Goal: Task Accomplishment & Management: Manage account settings

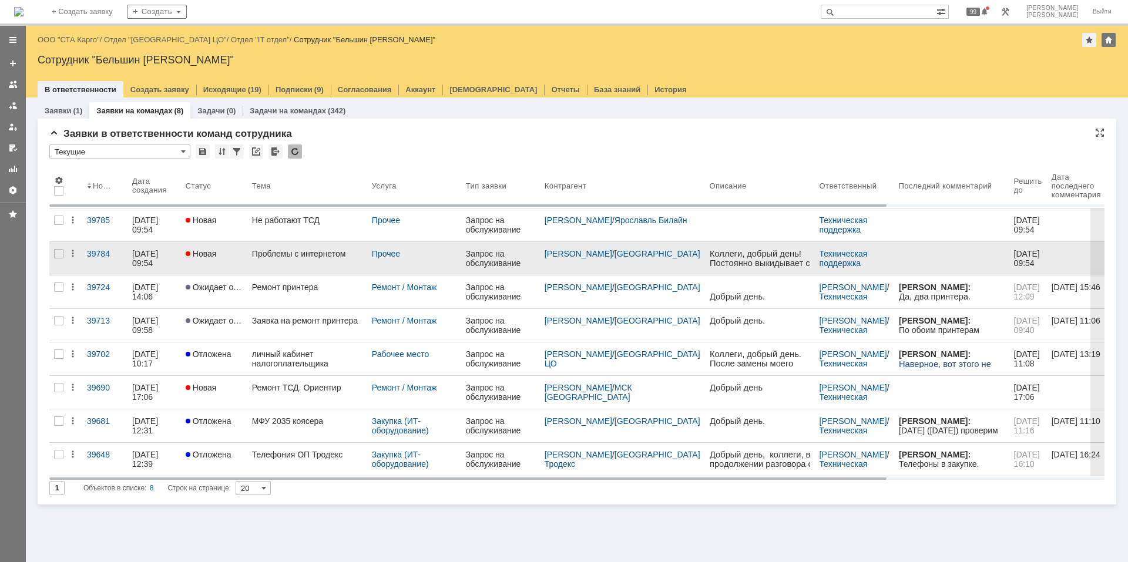
click at [277, 264] on link "Проблемы с интернетом" at bounding box center [307, 258] width 120 height 33
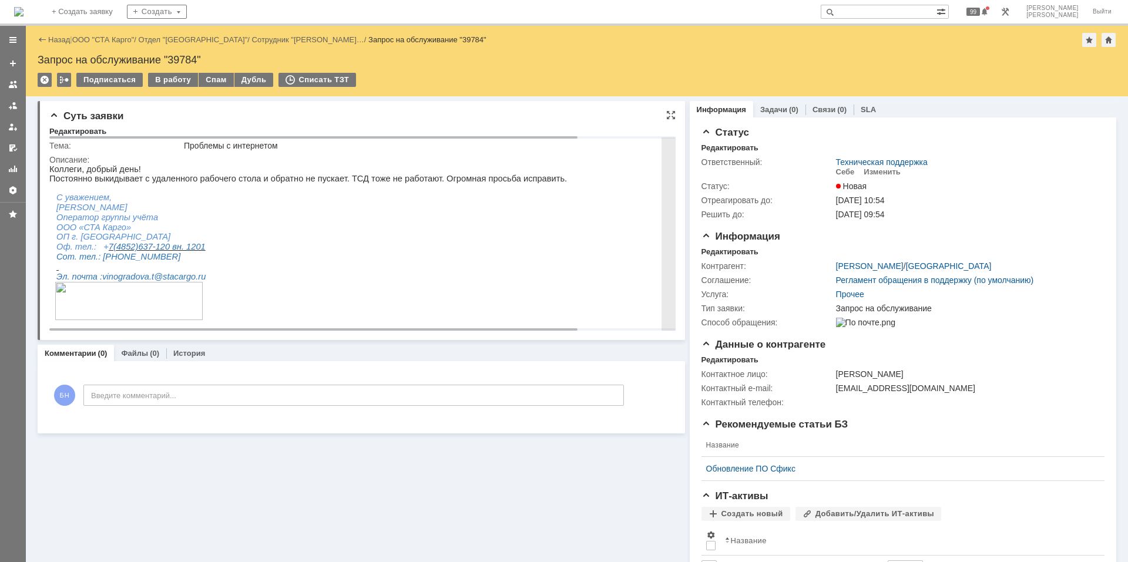
click at [459, 200] on p at bounding box center [417, 197] width 736 height 9
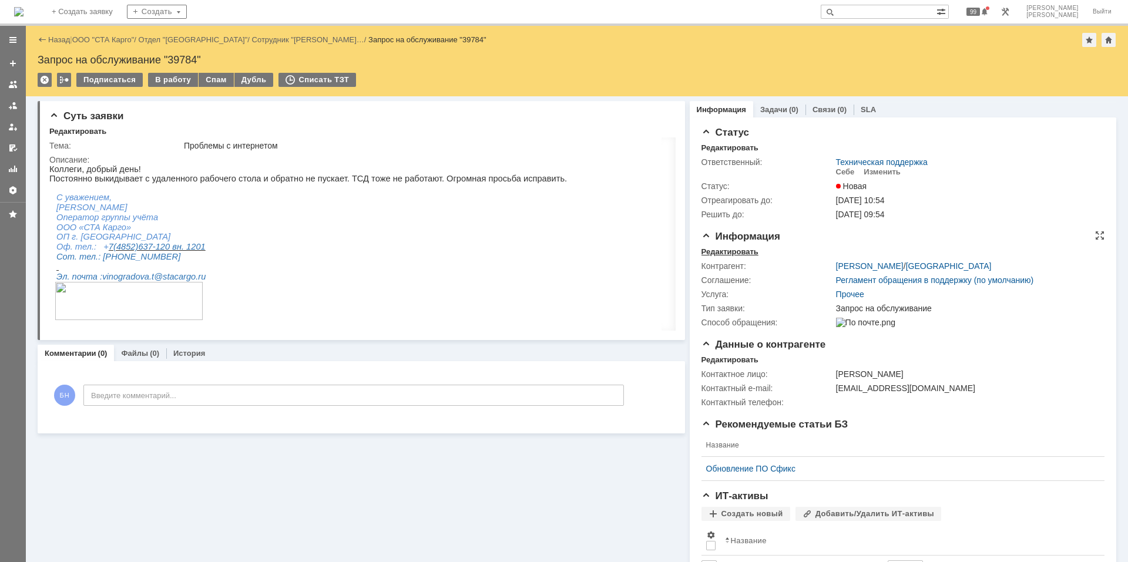
click at [719, 253] on div "Редактировать" at bounding box center [729, 251] width 57 height 9
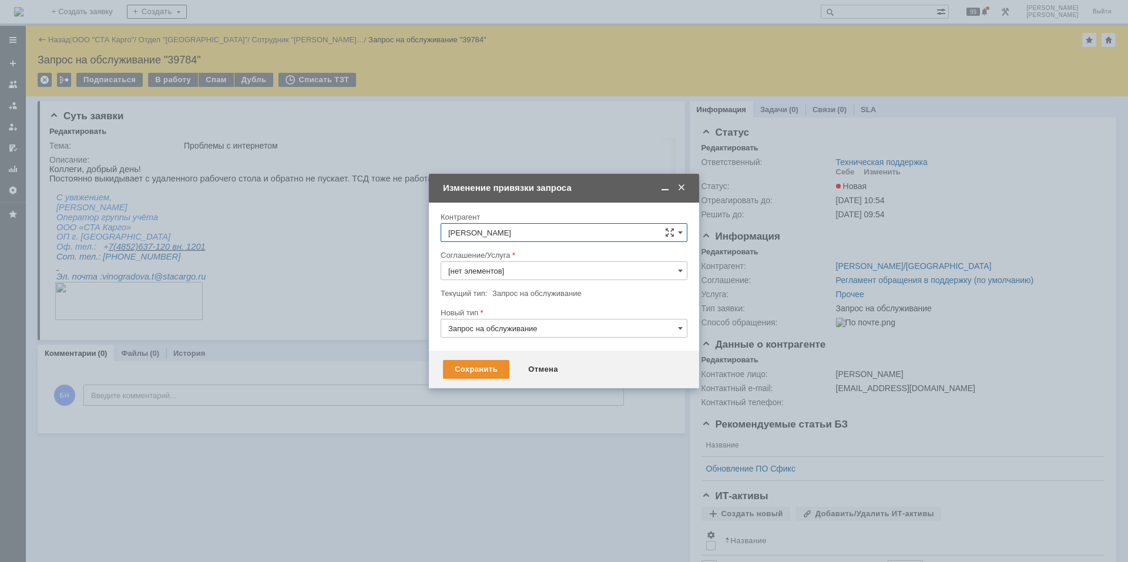
type input "Прочее"
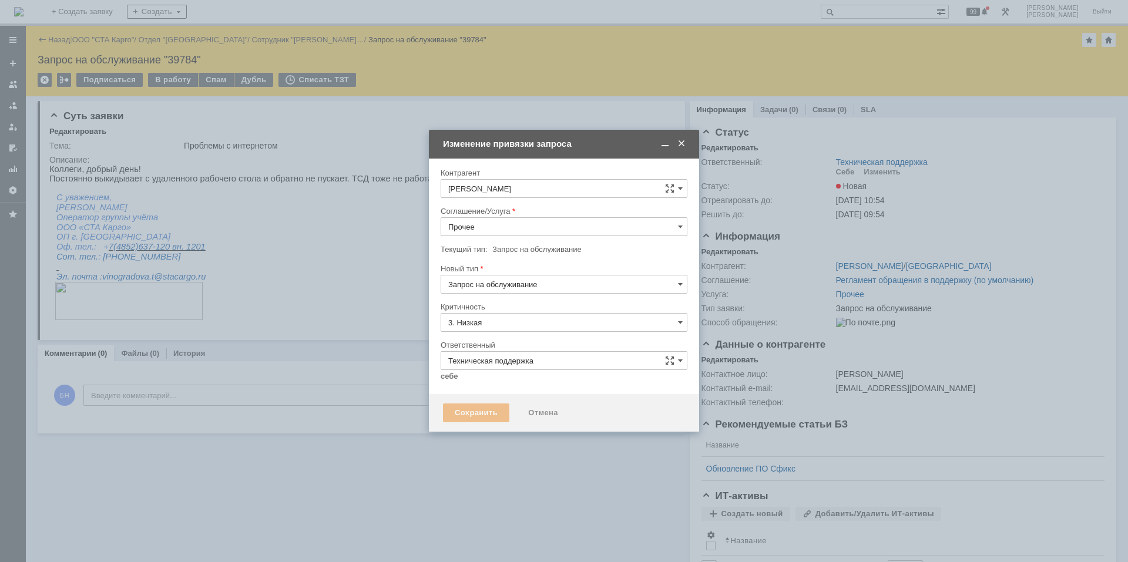
type input "[не указано]"
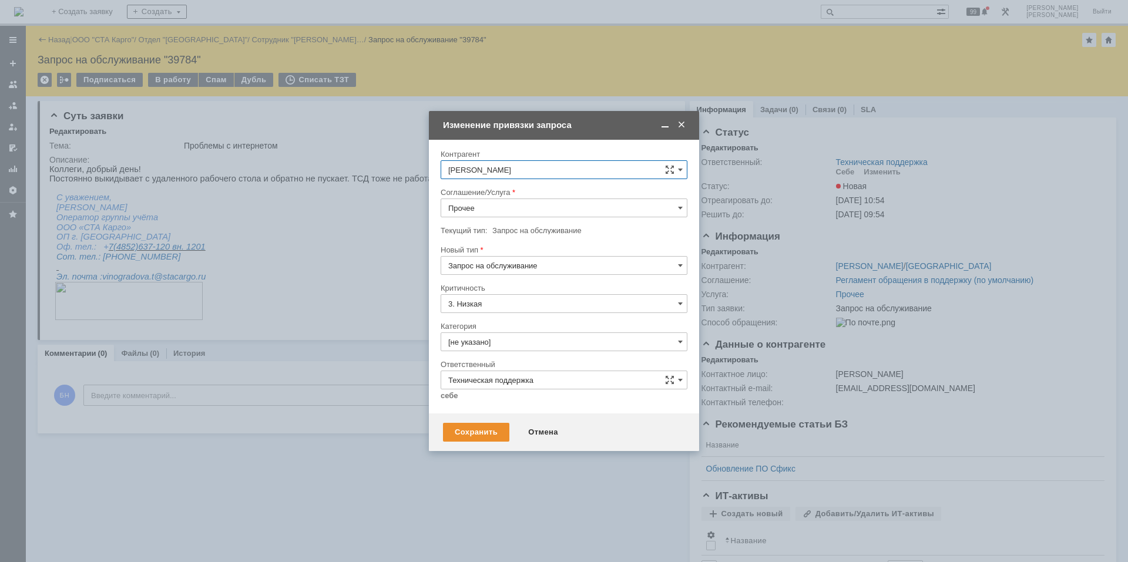
click at [504, 209] on input "Прочее" at bounding box center [563, 207] width 247 height 19
click at [499, 268] on span "Интернет" at bounding box center [563, 269] width 231 height 9
type input "Интернет"
click at [499, 268] on input "Запрос на обслуживание" at bounding box center [563, 265] width 247 height 19
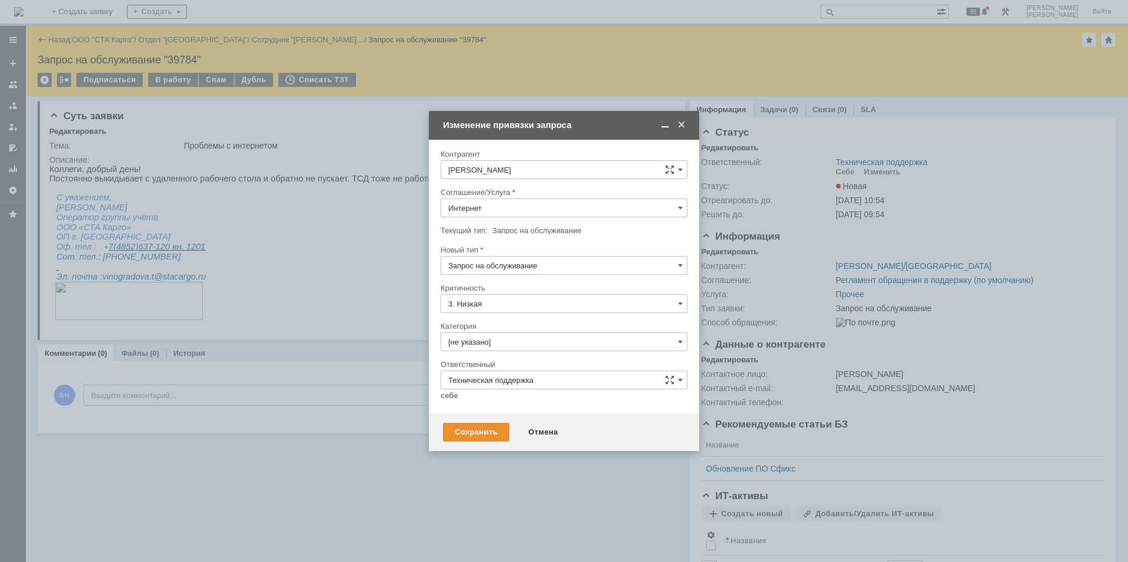
click at [502, 322] on span "Инцидент" at bounding box center [563, 325] width 231 height 9
type input "Инцидент"
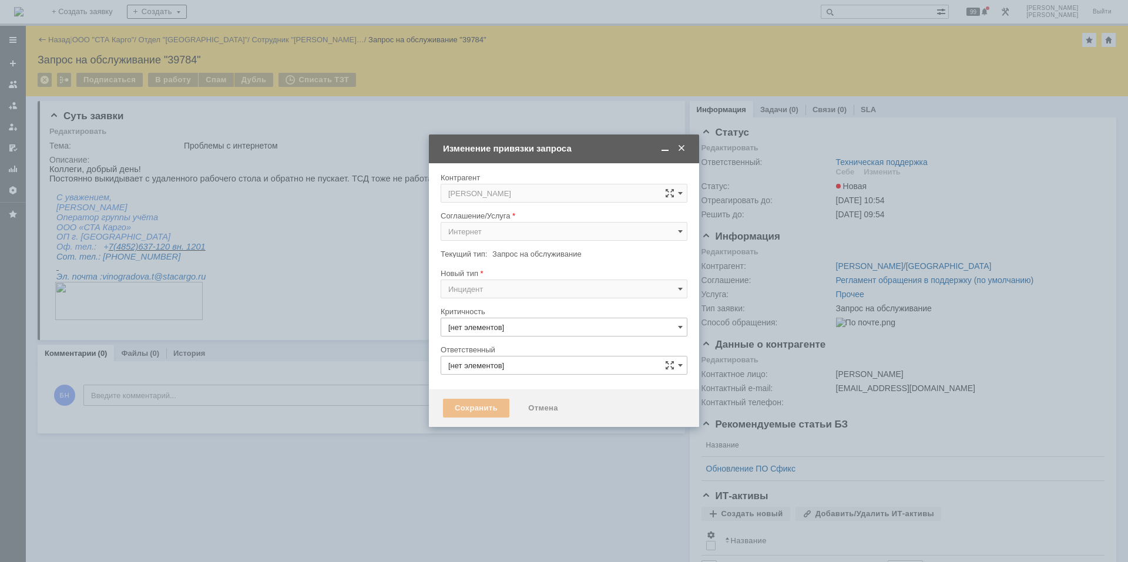
type input "3. Низкая"
type input "Техническая поддержка"
type input "[не указано]"
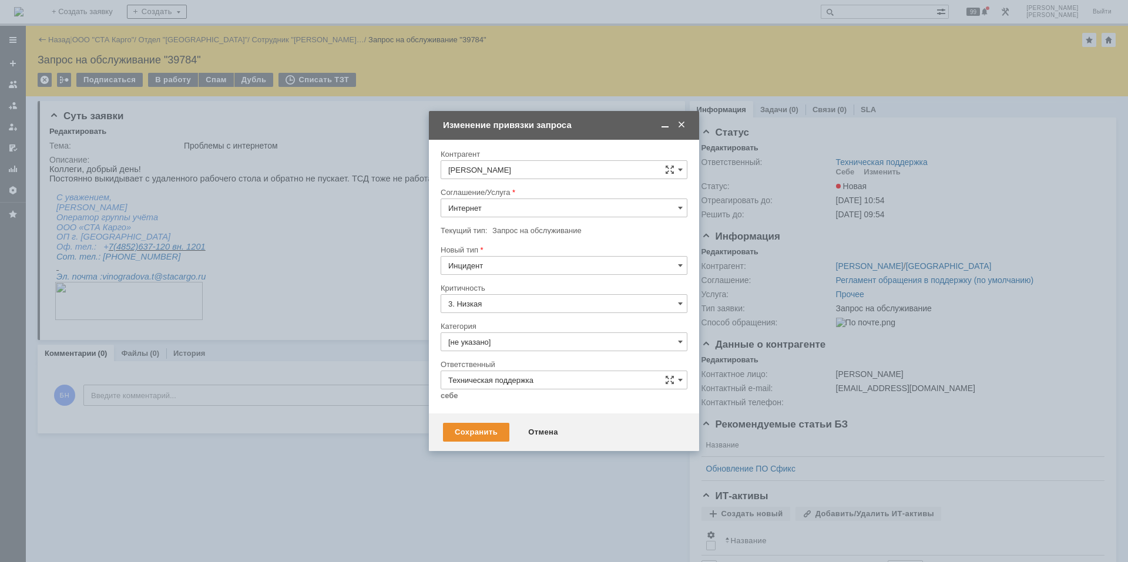
type input "Инцидент"
click at [501, 349] on input "[не указано]" at bounding box center [563, 341] width 247 height 19
click at [511, 378] on span "Неисправность сети" at bounding box center [563, 427] width 231 height 9
type input "Неисправность сети"
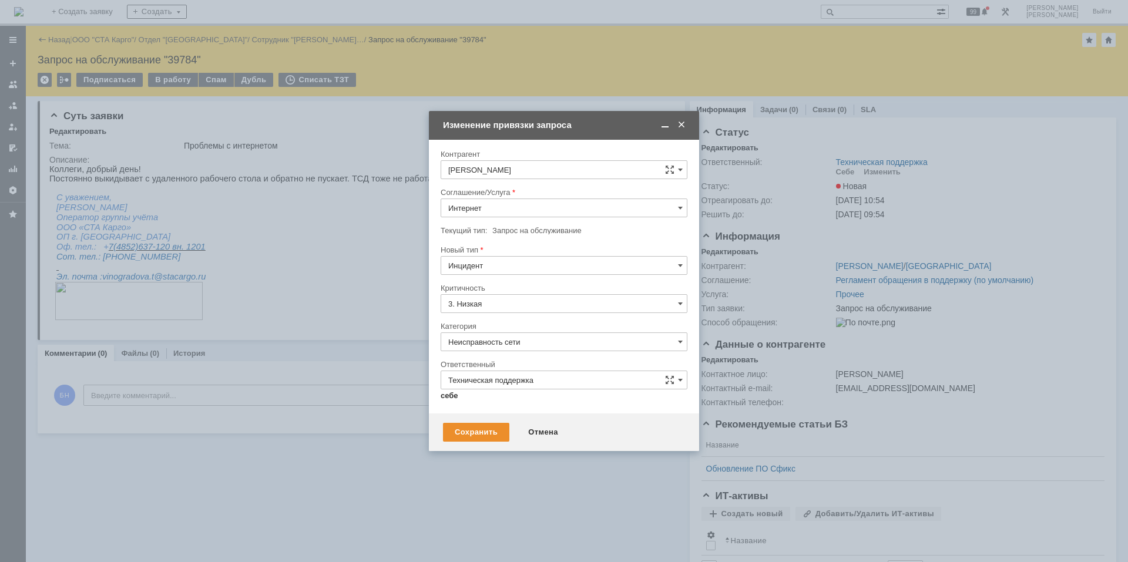
click at [457, 378] on link "себе" at bounding box center [449, 395] width 18 height 9
type input "[PERSON_NAME]"
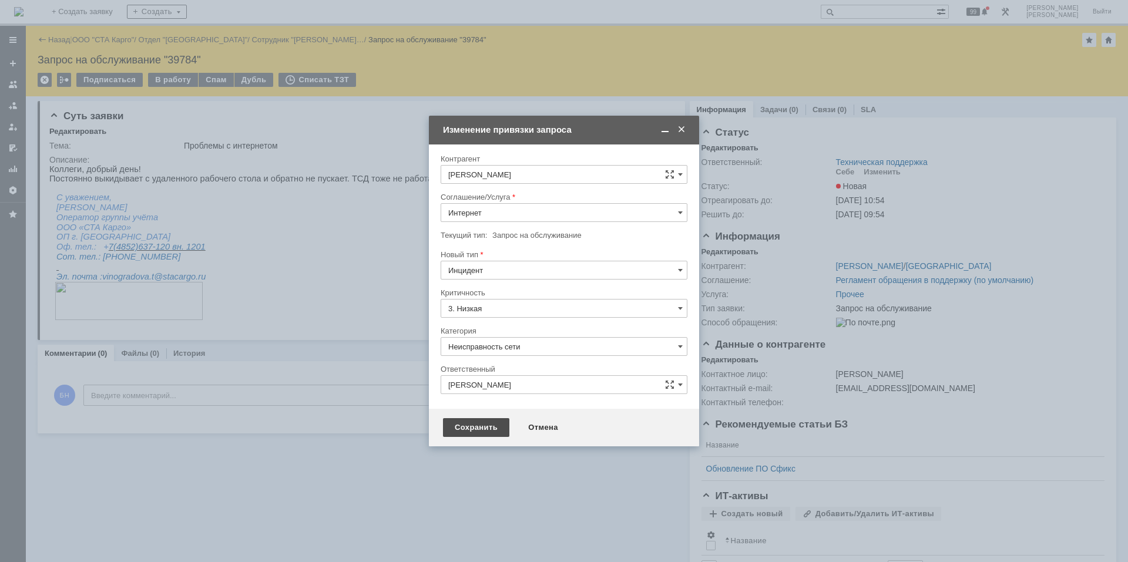
click at [476, 378] on div "Сохранить" at bounding box center [476, 427] width 66 height 19
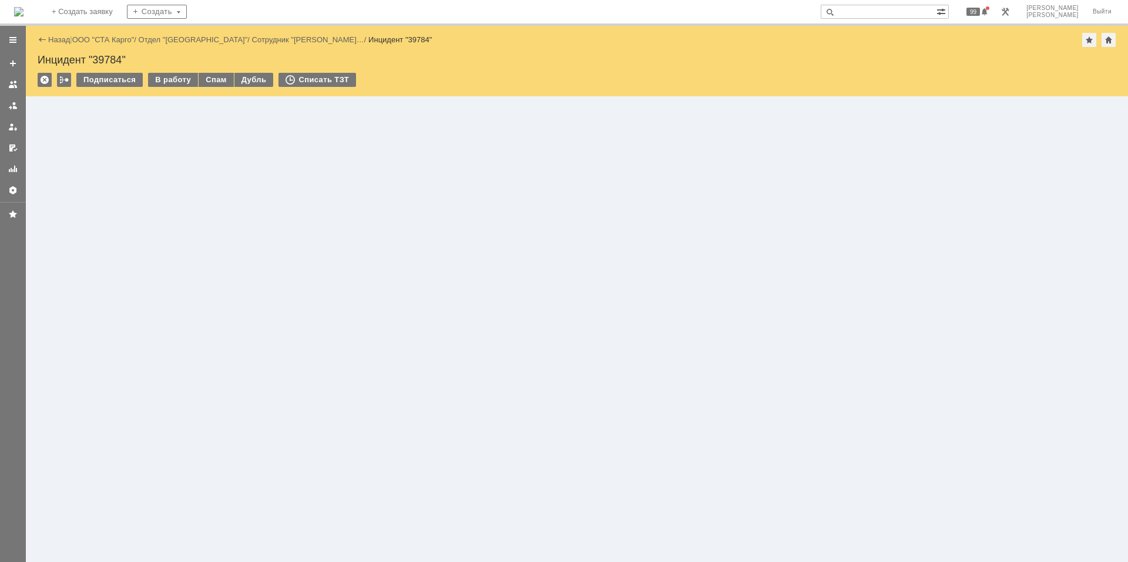
click at [166, 73] on div "В работу" at bounding box center [173, 80] width 50 height 14
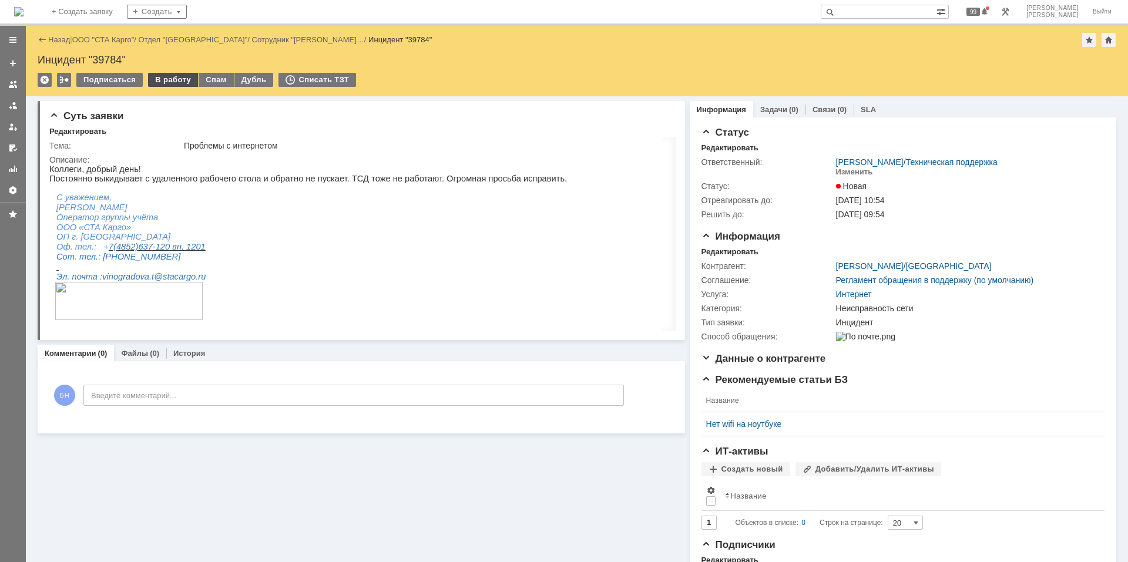
click at [167, 73] on div "В работу" at bounding box center [173, 80] width 50 height 14
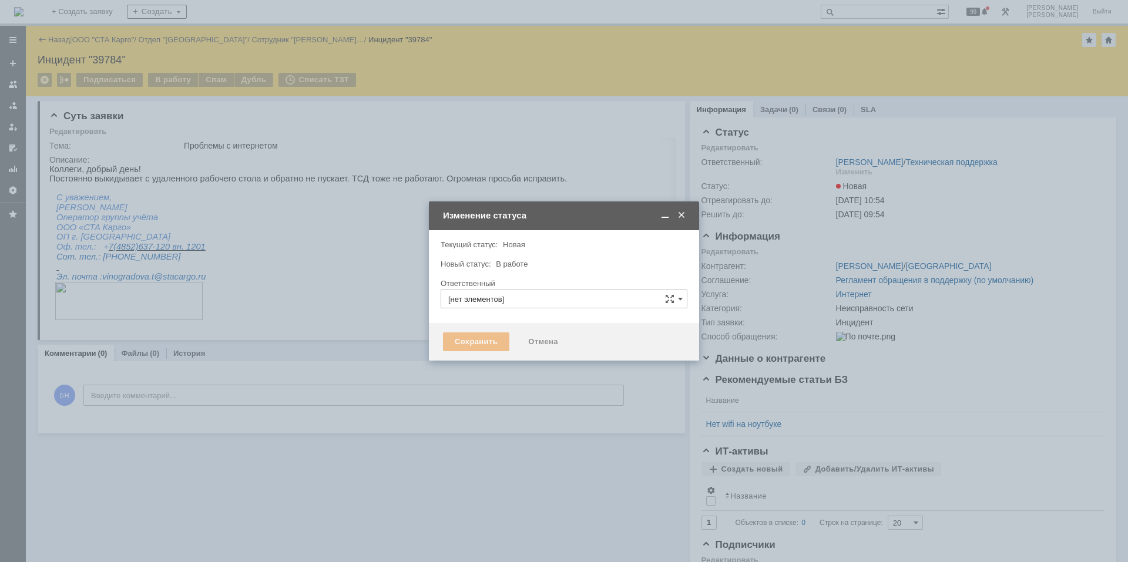
type input "[PERSON_NAME]"
type input "Неисправность сети"
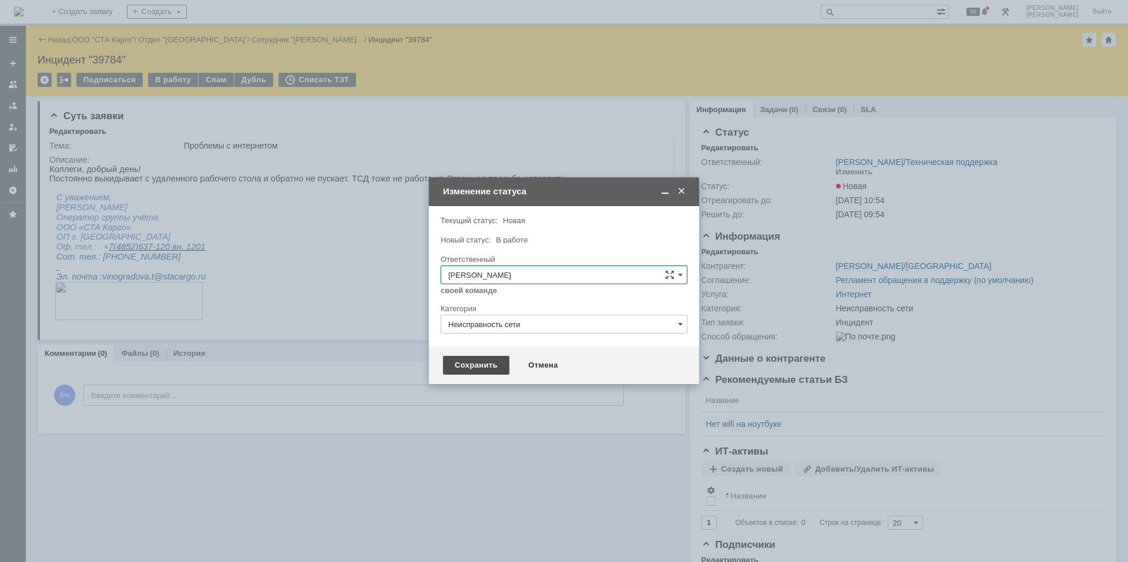
click at [490, 370] on div "Сохранить" at bounding box center [476, 365] width 66 height 19
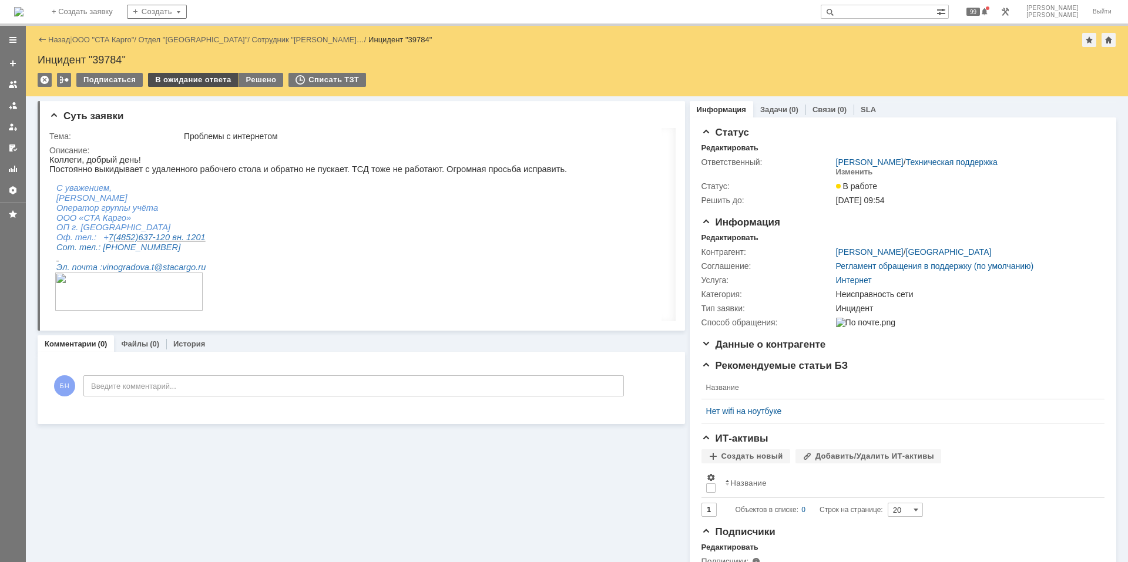
click at [198, 82] on div "В ожидание ответа" at bounding box center [193, 80] width 90 height 14
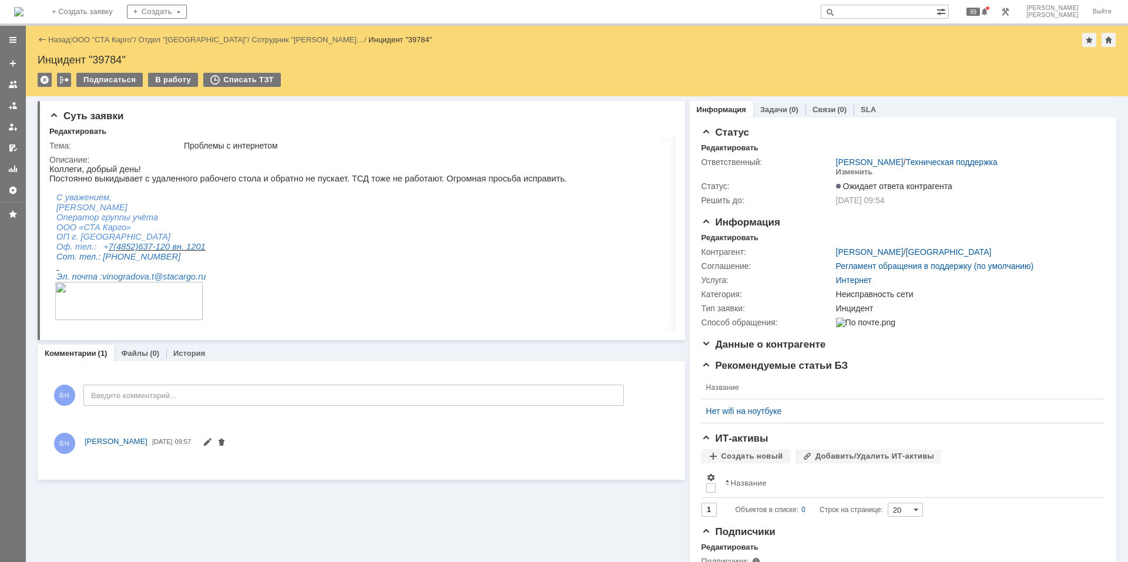
click at [23, 9] on img at bounding box center [18, 11] width 9 height 9
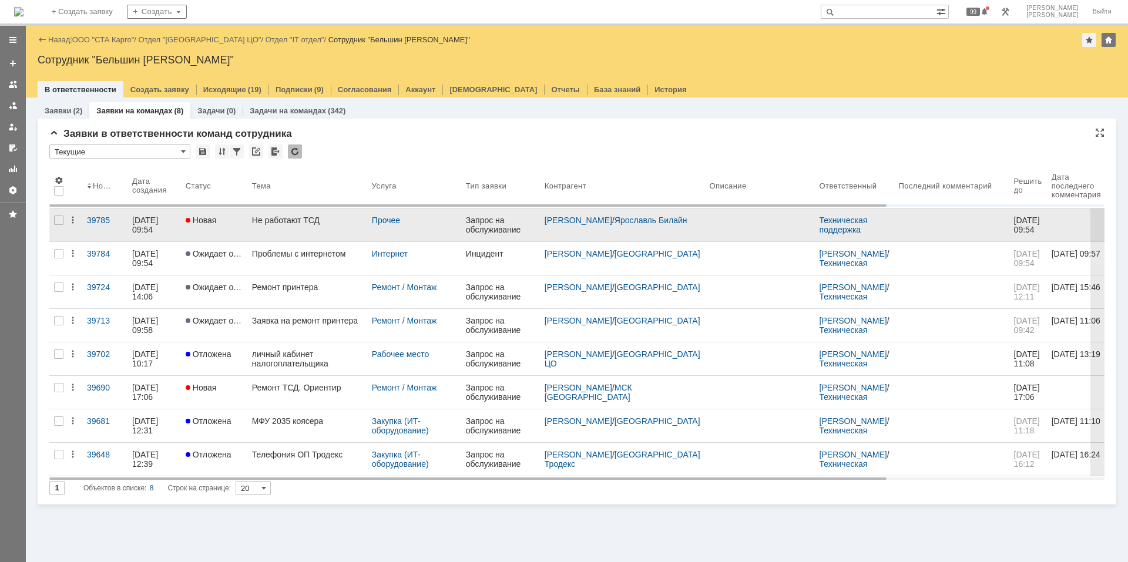
click at [309, 222] on div "Не работают ТСД" at bounding box center [307, 220] width 110 height 9
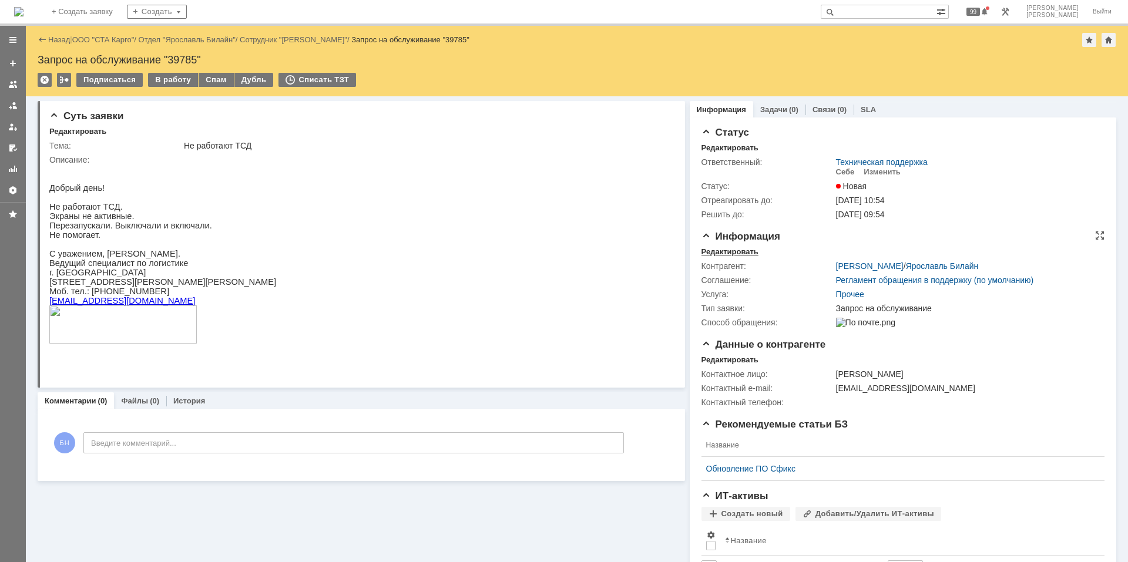
click at [716, 248] on div "Редактировать" at bounding box center [729, 251] width 57 height 9
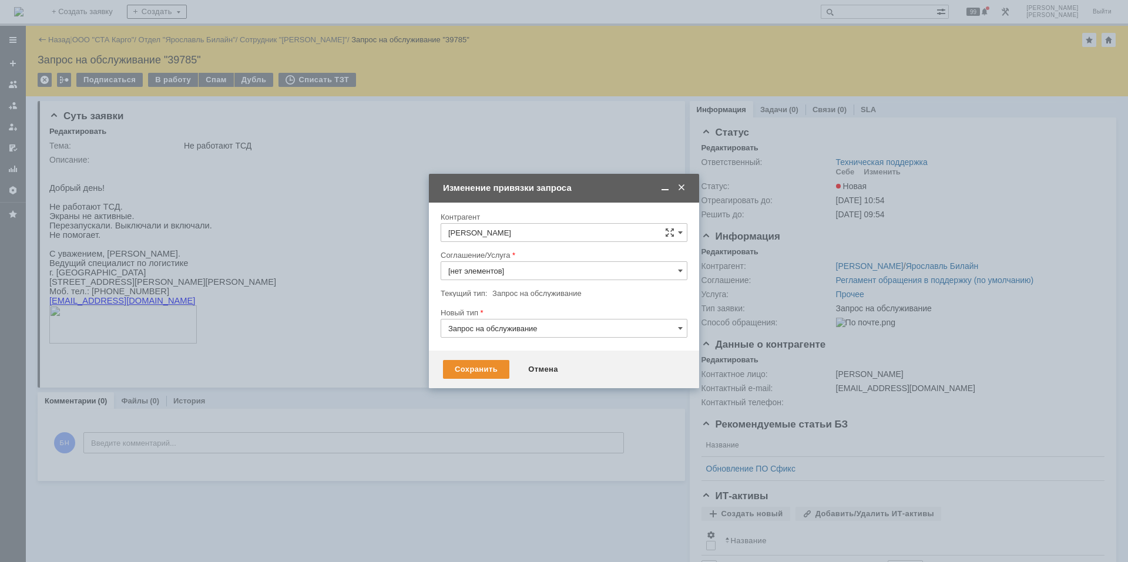
type input "Прочее"
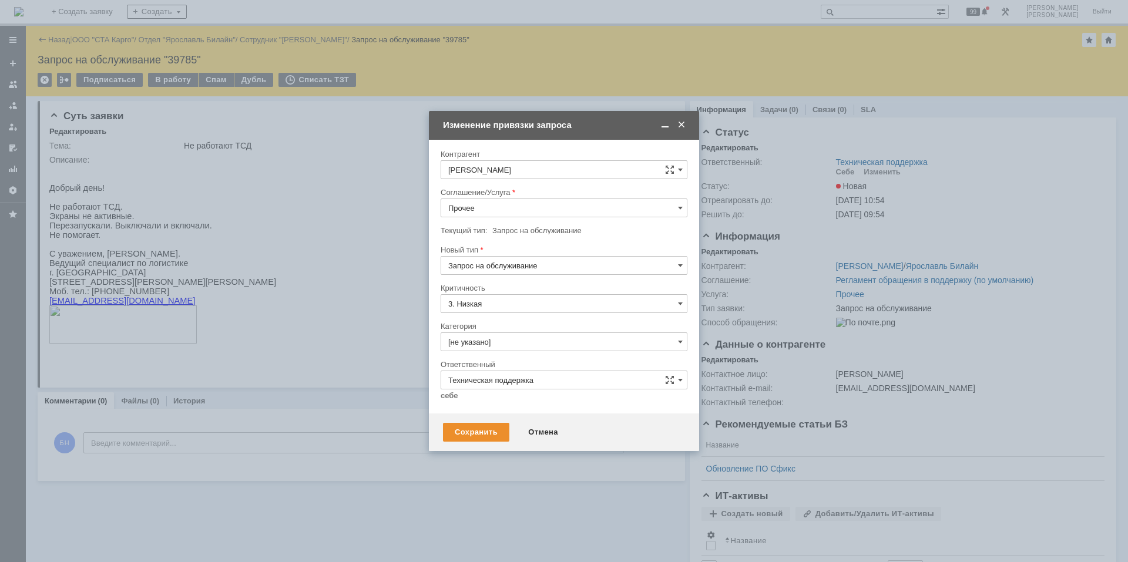
click at [497, 205] on input "Прочее" at bounding box center [563, 207] width 247 height 19
click at [517, 279] on div "Интернет" at bounding box center [563, 270] width 245 height 19
type input "Интернет"
click at [506, 267] on input "Запрос на обслуживание" at bounding box center [563, 265] width 247 height 19
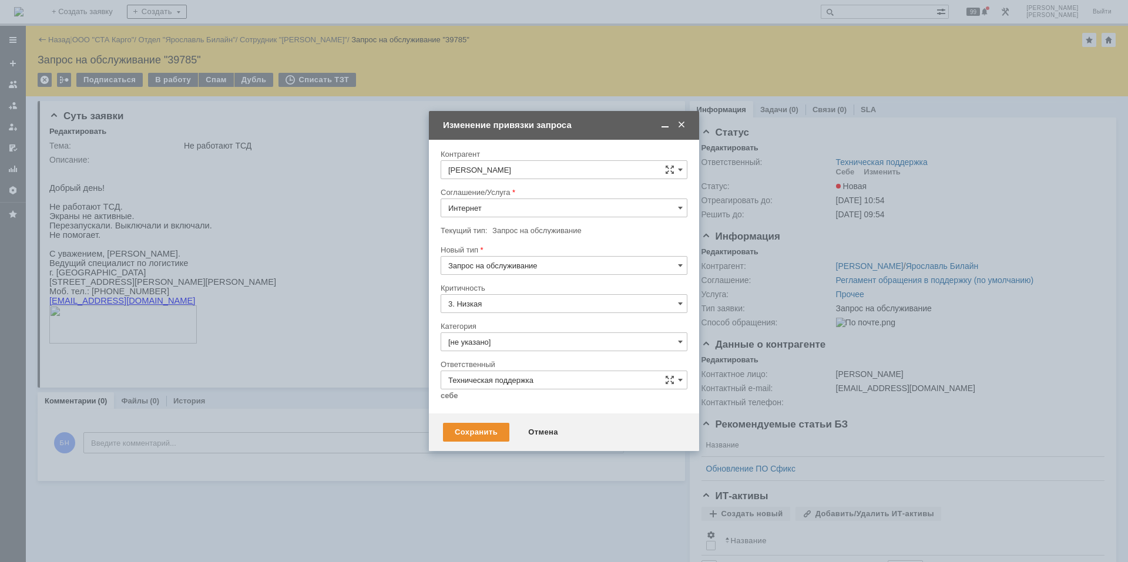
click at [500, 327] on span "Инцидент" at bounding box center [563, 325] width 231 height 9
type input "Инцидент"
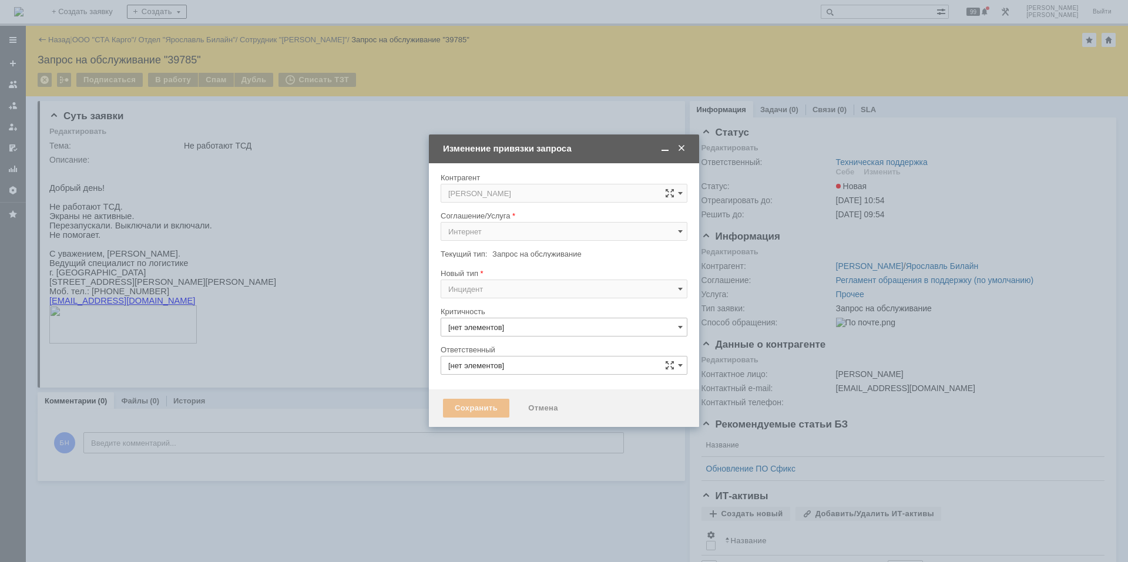
type input "3. Низкая"
type input "Техническая поддержка"
type input "[не указано]"
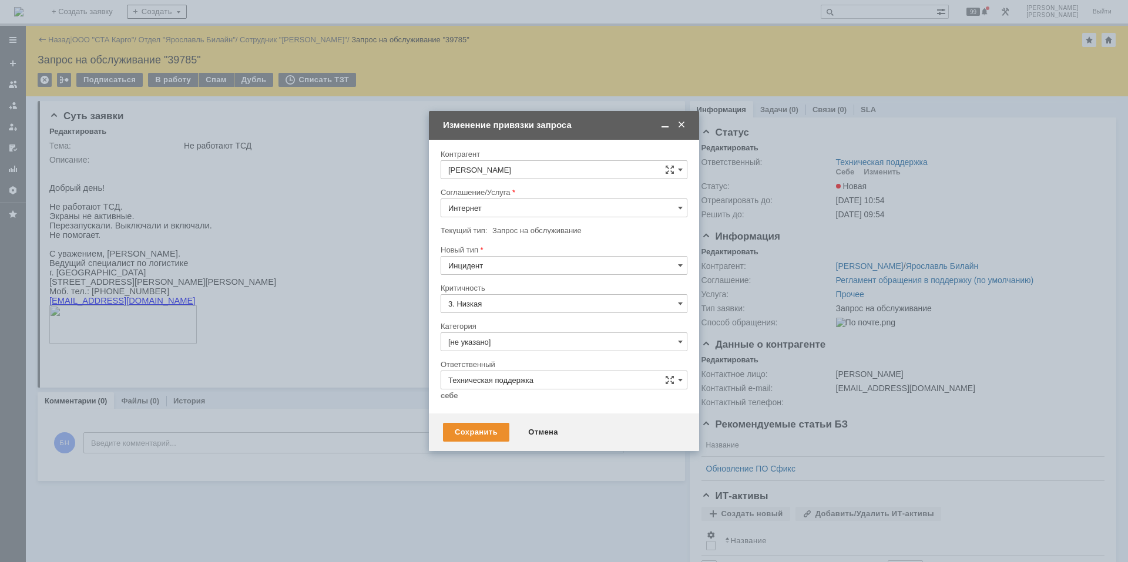
type input "Инцидент"
click at [495, 359] on div at bounding box center [563, 355] width 247 height 8
click at [490, 344] on input "[не указано]" at bounding box center [563, 341] width 247 height 19
click at [512, 378] on span "Неисправность сети" at bounding box center [563, 461] width 231 height 9
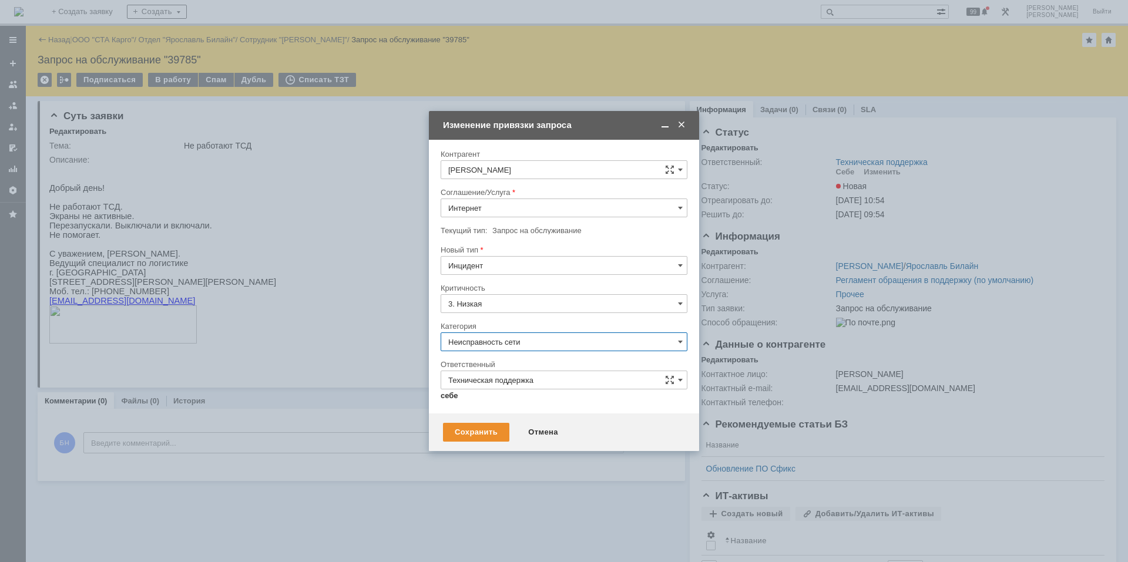
type input "Неисправность сети"
click at [442, 378] on link "себе" at bounding box center [449, 395] width 18 height 9
type input "[PERSON_NAME]"
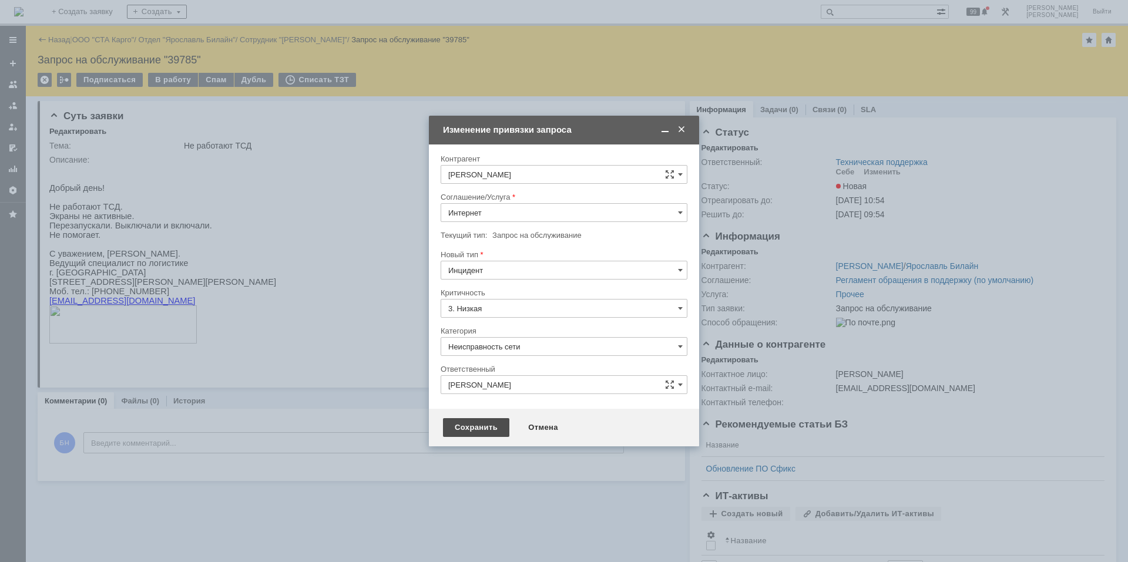
click at [458, 378] on div "Сохранить" at bounding box center [476, 427] width 66 height 19
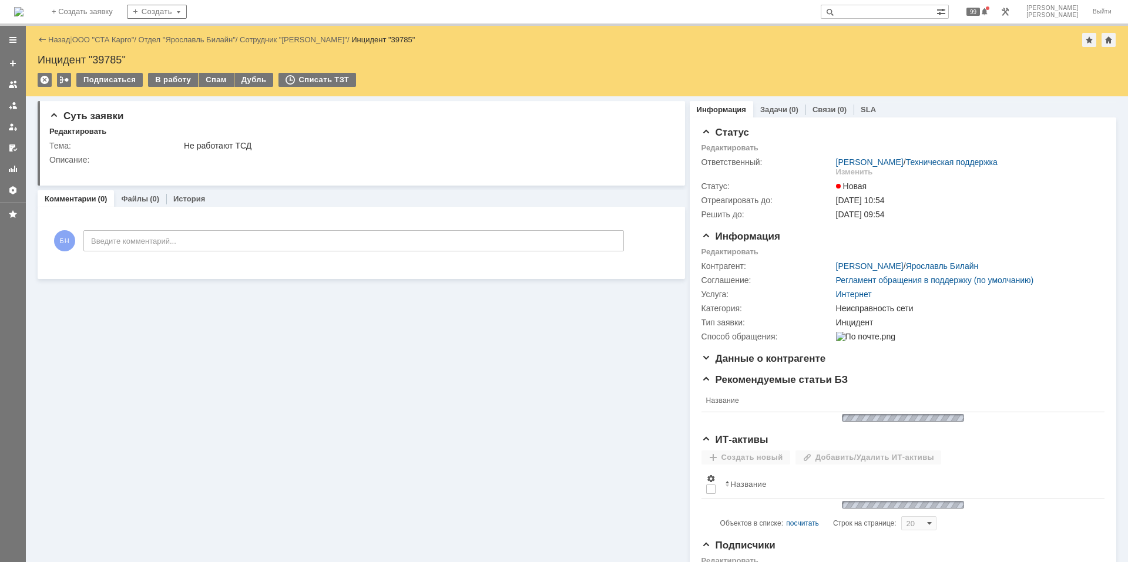
click at [169, 72] on div "Назад | ООО "СТА Карго" / Отдел "Ярославль Билайн" / Сотрудник "[PERSON_NAME]" …" at bounding box center [577, 61] width 1102 height 70
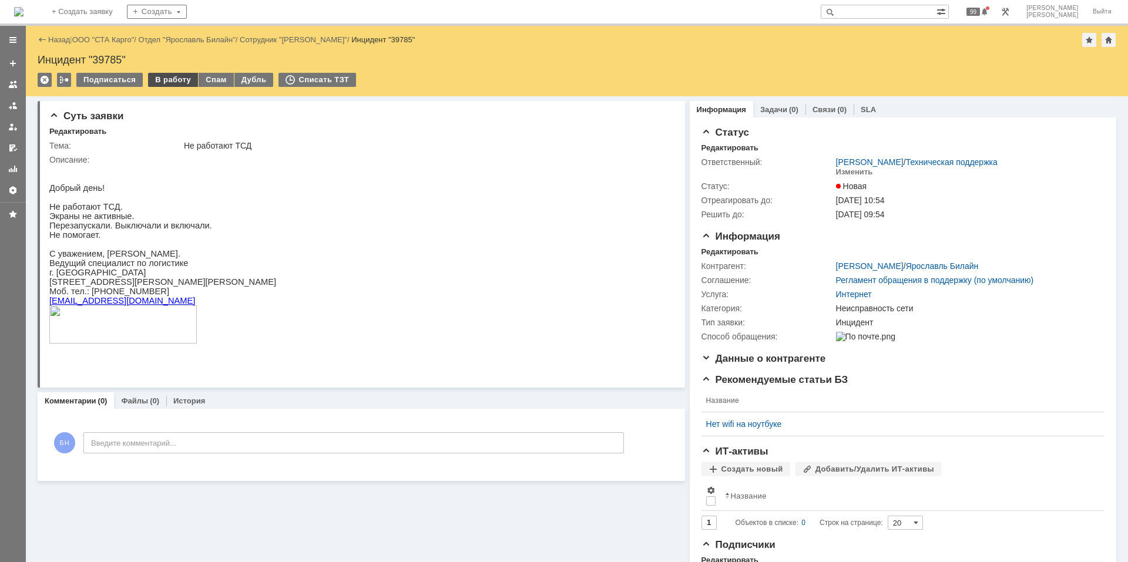
click at [172, 79] on div "В работу" at bounding box center [173, 80] width 50 height 14
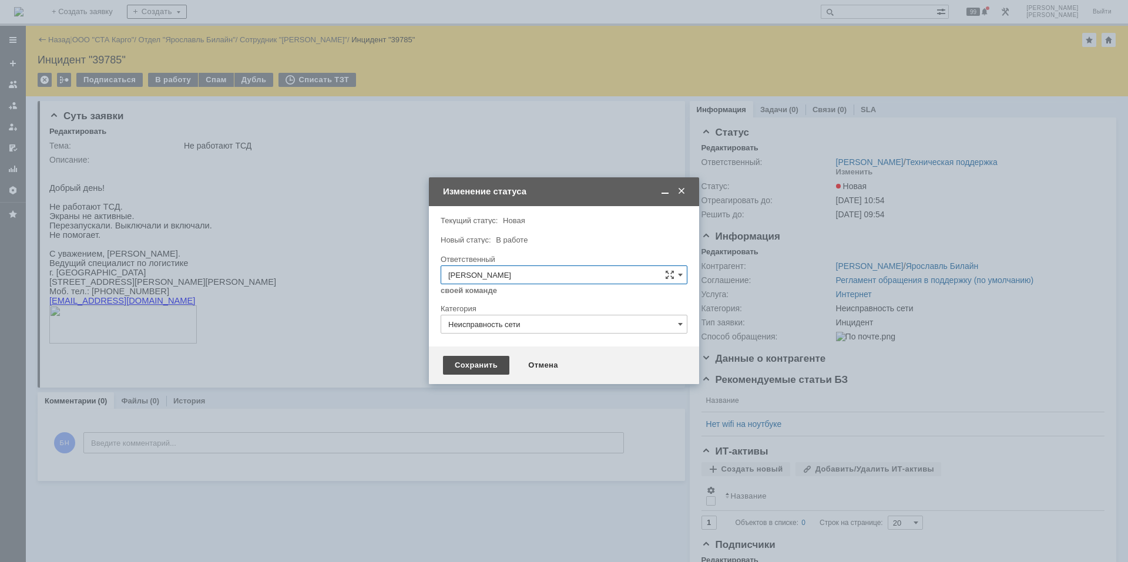
click at [459, 357] on div "Сохранить" at bounding box center [476, 365] width 66 height 19
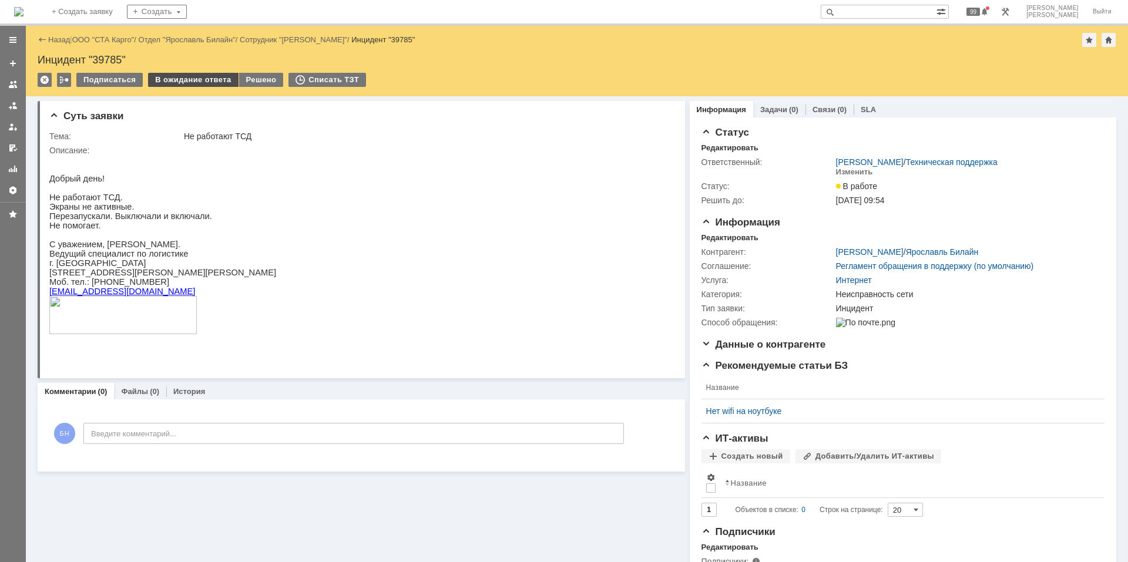
click at [169, 78] on div "В ожидание ответа" at bounding box center [193, 80] width 90 height 14
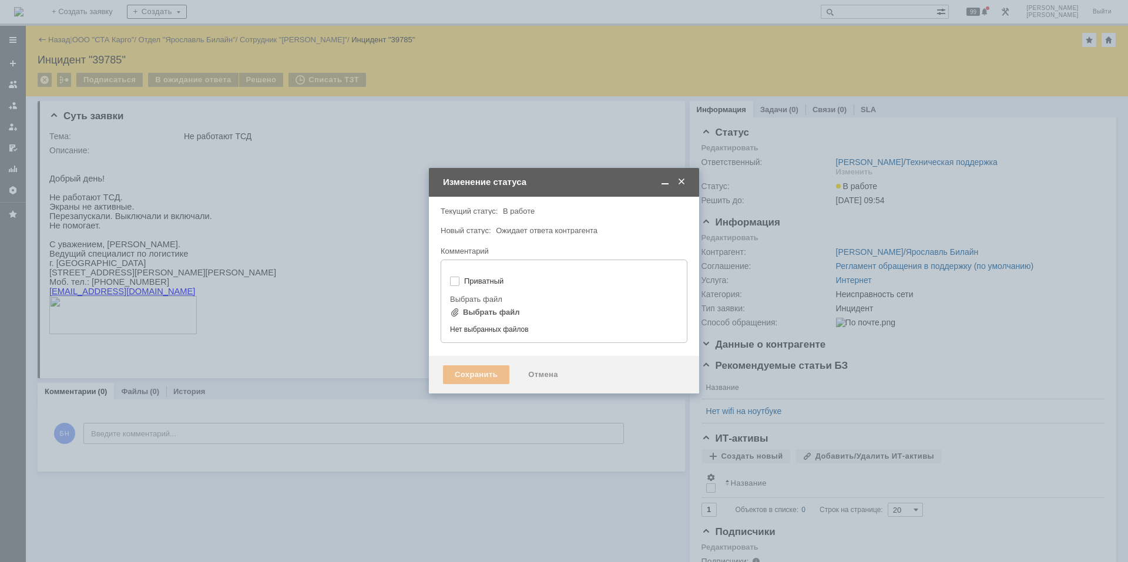
type input "[не указано]"
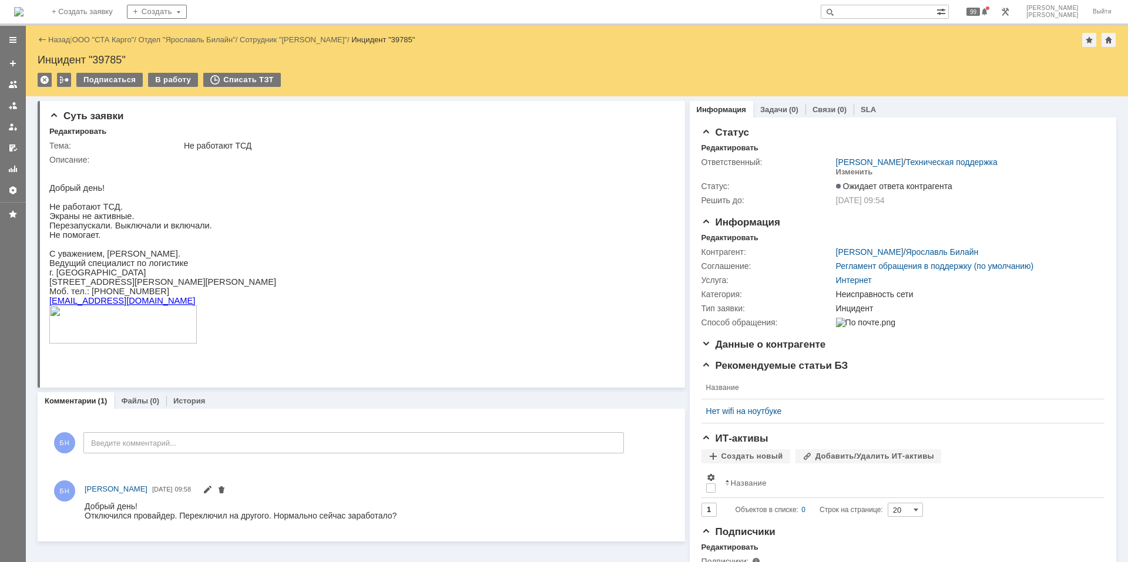
click at [23, 7] on img at bounding box center [18, 11] width 9 height 9
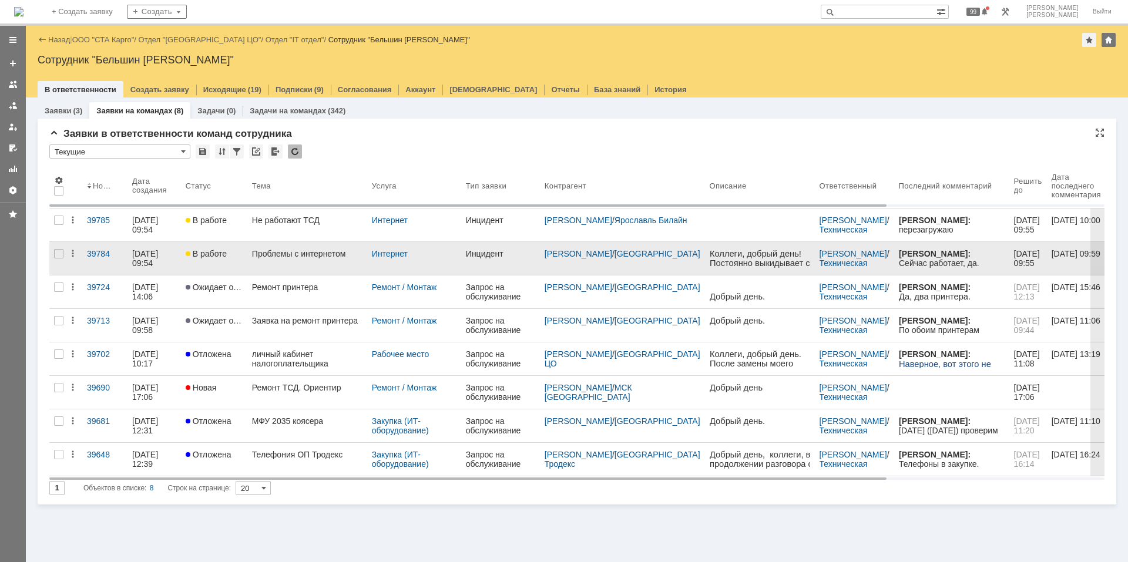
click at [300, 264] on link "Проблемы с интернетом" at bounding box center [307, 258] width 120 height 33
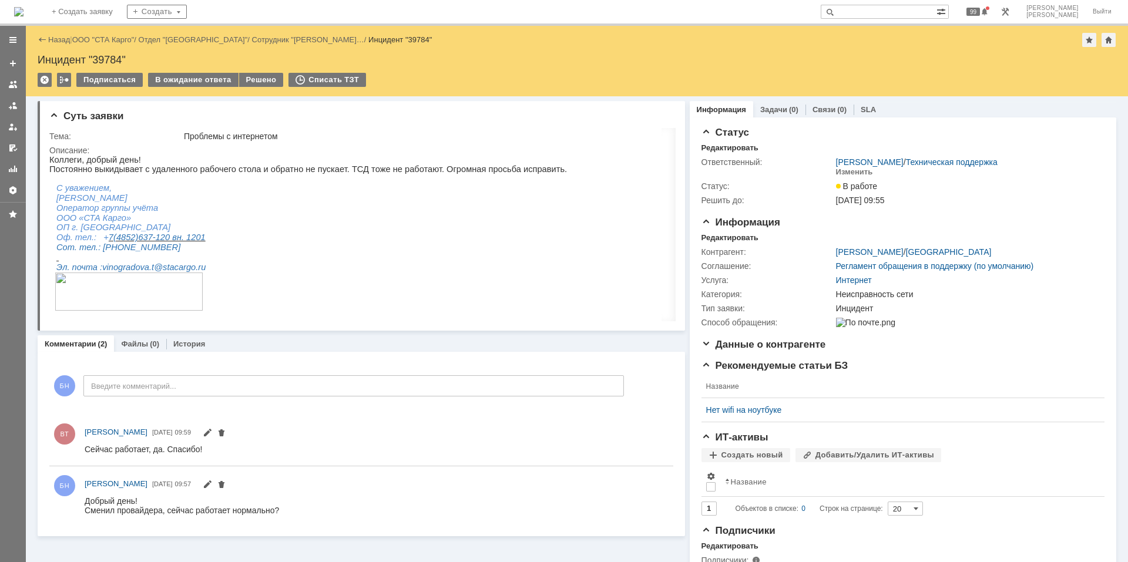
click at [23, 16] on img at bounding box center [18, 11] width 9 height 9
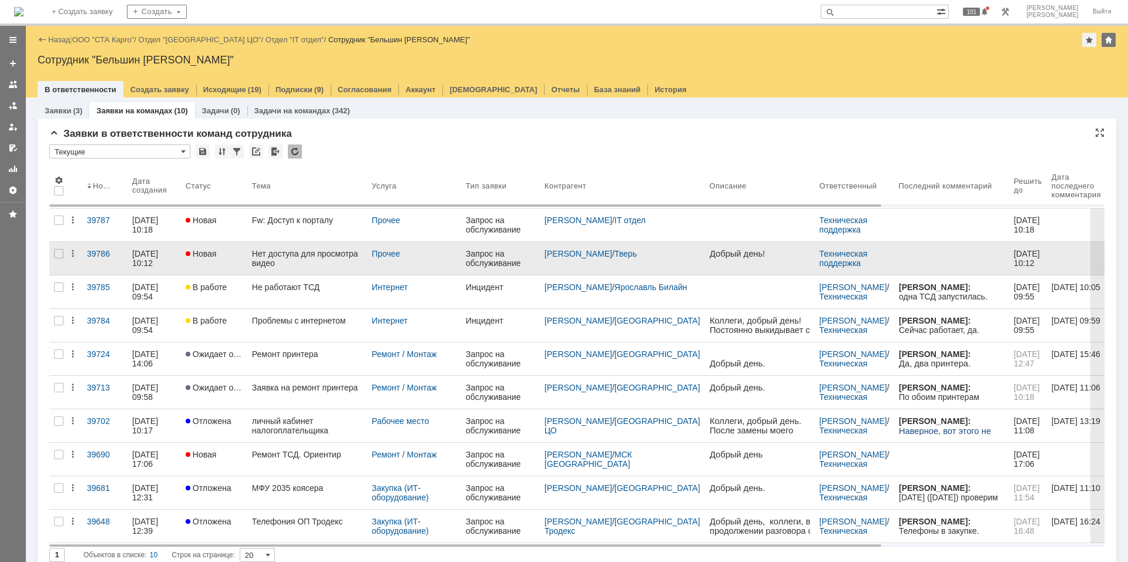
click at [315, 251] on div "Нет доступа для просмотра видео" at bounding box center [307, 258] width 110 height 19
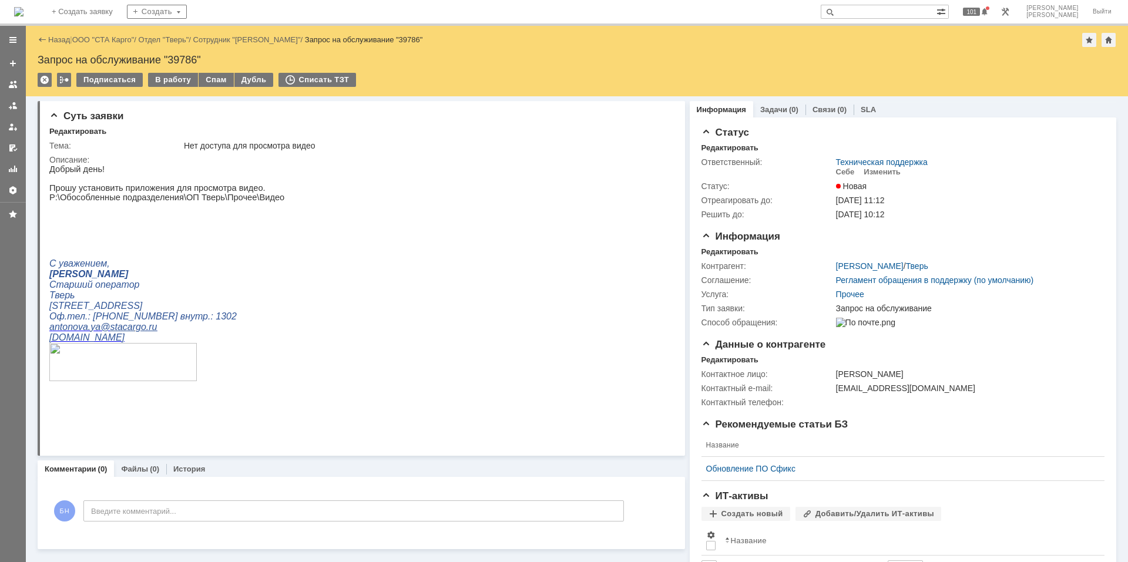
click at [315, 251] on html "Добрый день! Прошу установить приложения для просмотра видео. P:\Обособленные п…" at bounding box center [356, 292] width 614 height 256
click at [231, 199] on span "P:\Обособленные подразделения\ОП Тверь\Прочее\Видео" at bounding box center [166, 197] width 235 height 9
copy div "P:\Обособленные подразделения\ОП Тверь\Прочее\Видео"
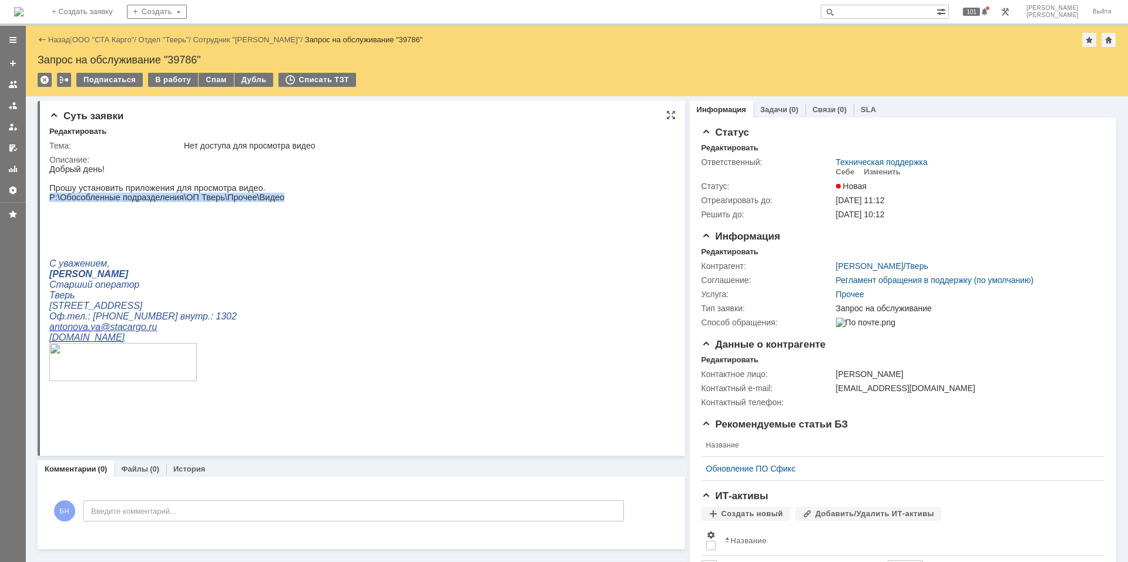
click at [281, 280] on html "Добрый день! Прошу установить приложения для просмотра видео. P:\Обособленные п…" at bounding box center [356, 292] width 614 height 256
click at [723, 247] on div "Редактировать" at bounding box center [729, 251] width 57 height 9
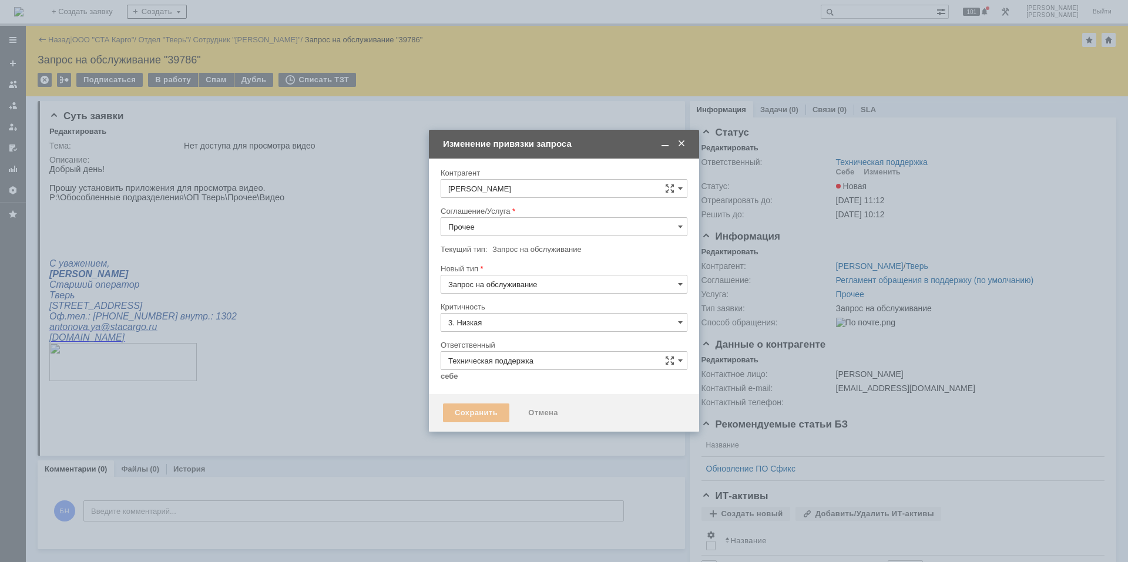
type input "[не указано]"
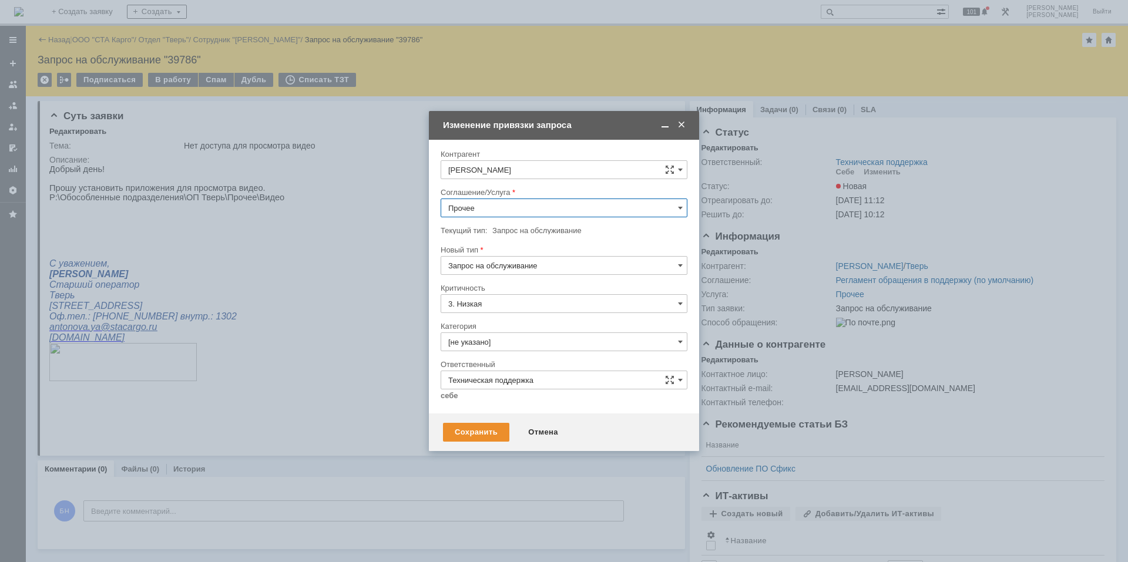
click at [528, 200] on input "Прочее" at bounding box center [563, 207] width 247 height 19
click at [519, 329] on span "Рабочее место" at bounding box center [563, 326] width 231 height 9
type input "Рабочее место"
click at [524, 328] on div "Категория" at bounding box center [562, 326] width 244 height 8
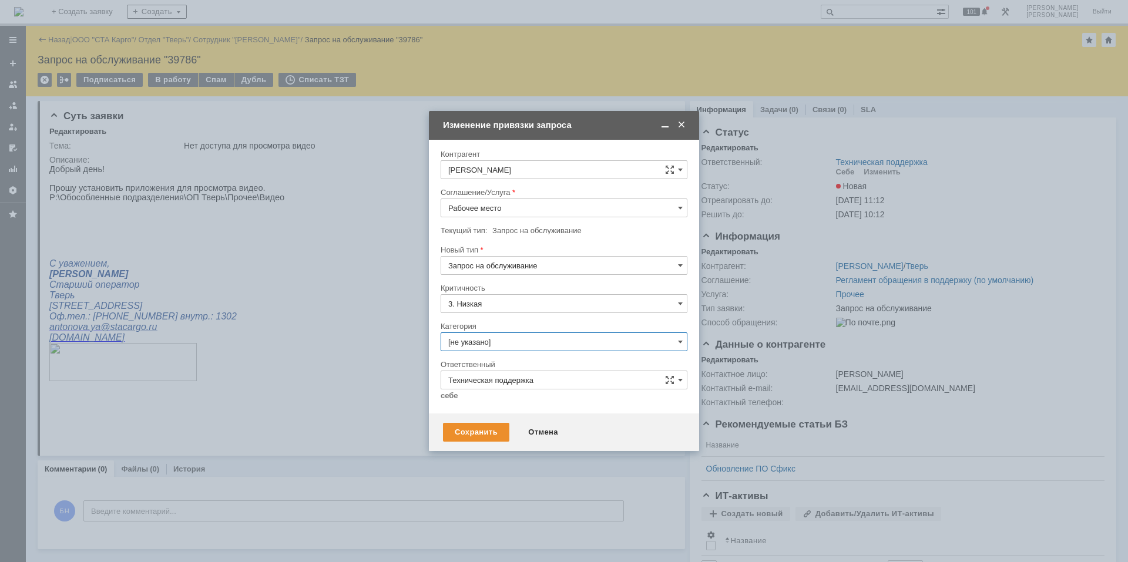
click at [523, 336] on input "[не указано]" at bounding box center [563, 341] width 247 height 19
click at [521, 378] on span "Программное обеспечение" at bounding box center [563, 483] width 231 height 9
type input "Программное обеспечение"
click at [440, 378] on div "Внимание! Контрагент [PERSON_NAME]/Услуга Рабочее место Текущий тип: Запрос на …" at bounding box center [564, 277] width 270 height 274
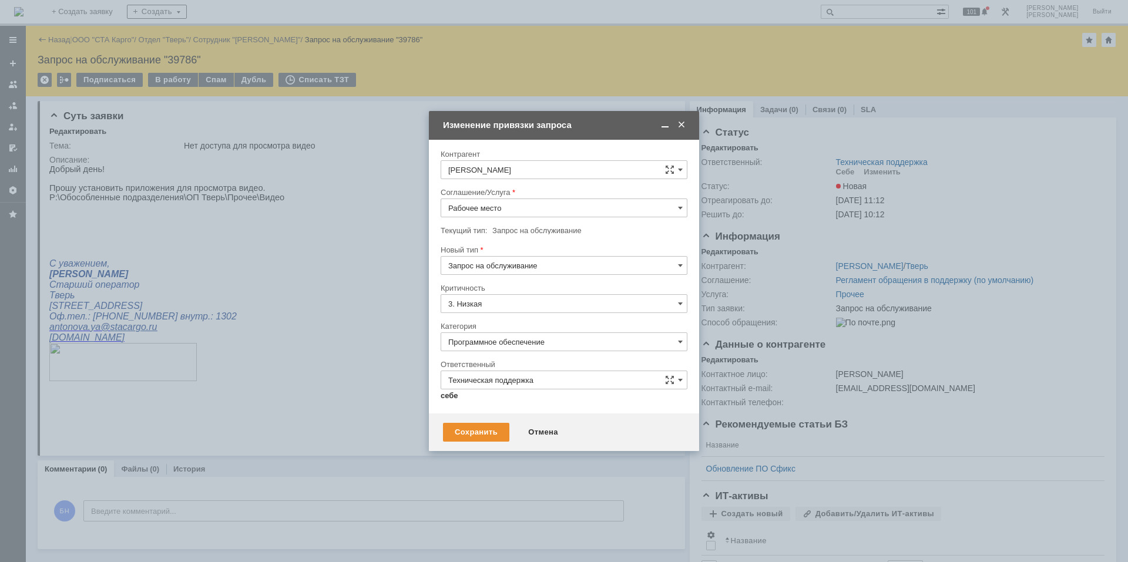
click at [450, 378] on link "себе" at bounding box center [449, 395] width 18 height 9
type input "[PERSON_NAME]"
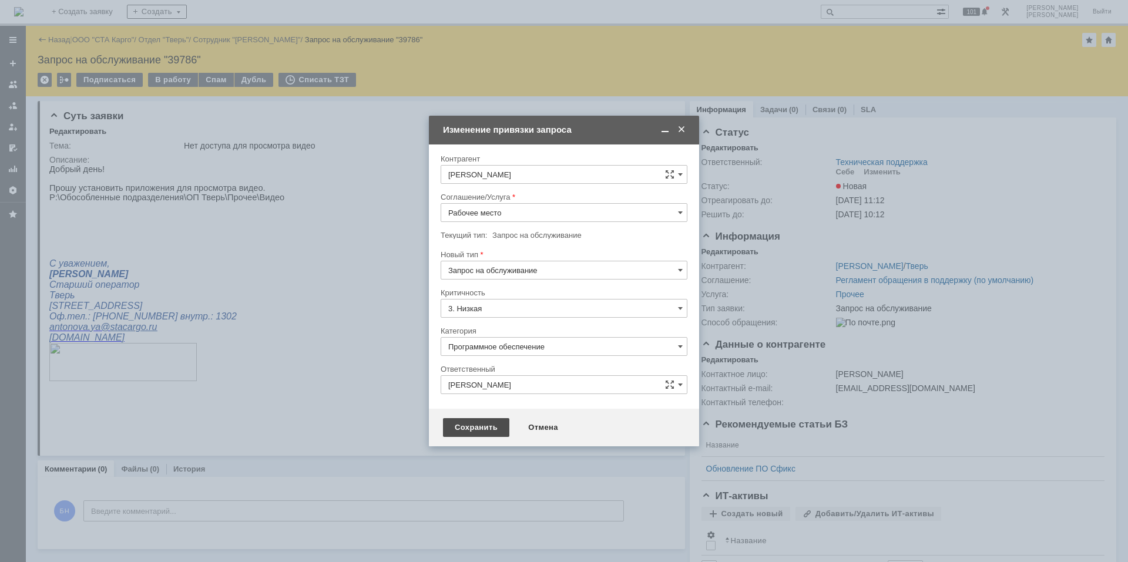
click at [465, 378] on div "Сохранить" at bounding box center [476, 427] width 66 height 19
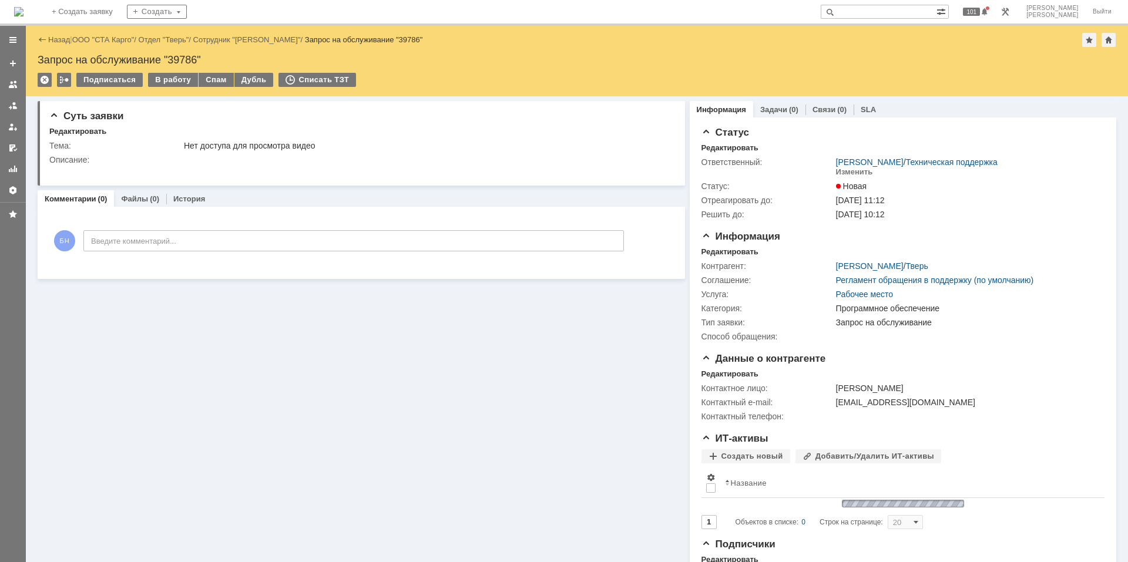
scroll to position [0, 0]
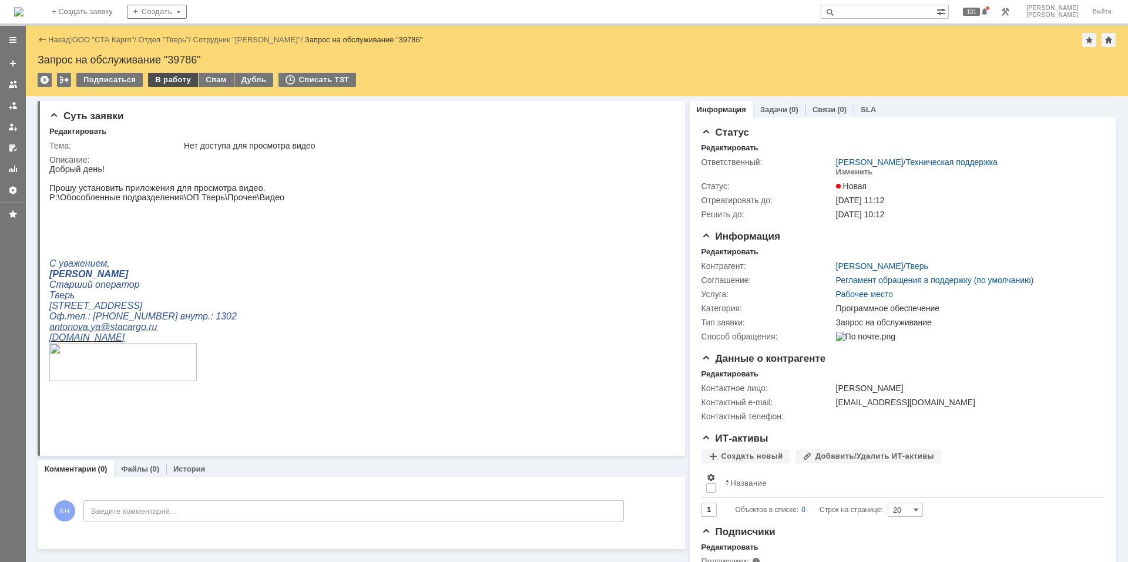
click at [178, 81] on div "В работу" at bounding box center [173, 80] width 50 height 14
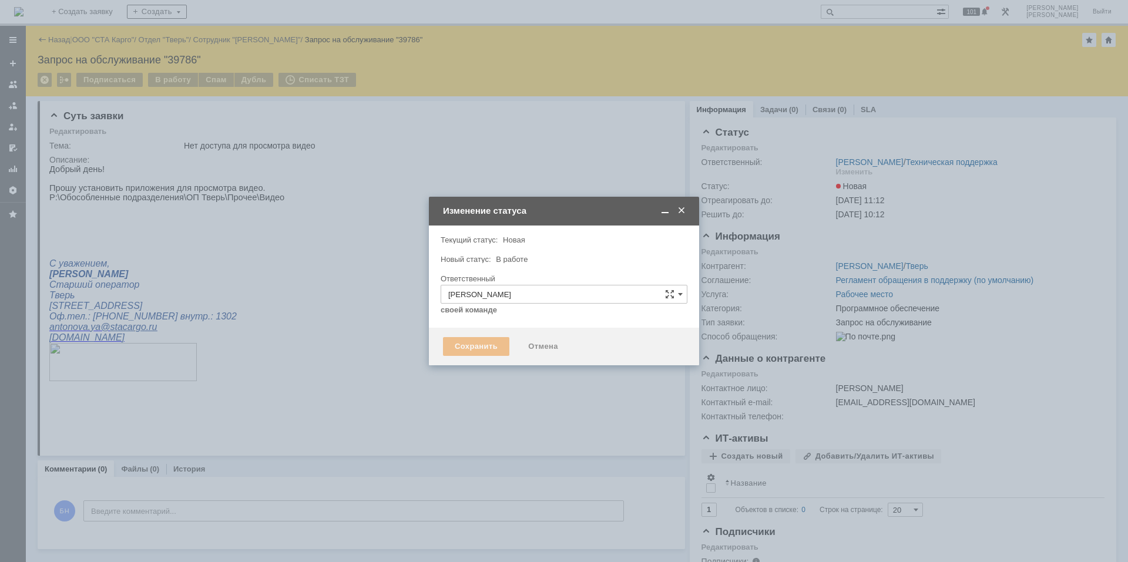
type input "Программное обеспечение"
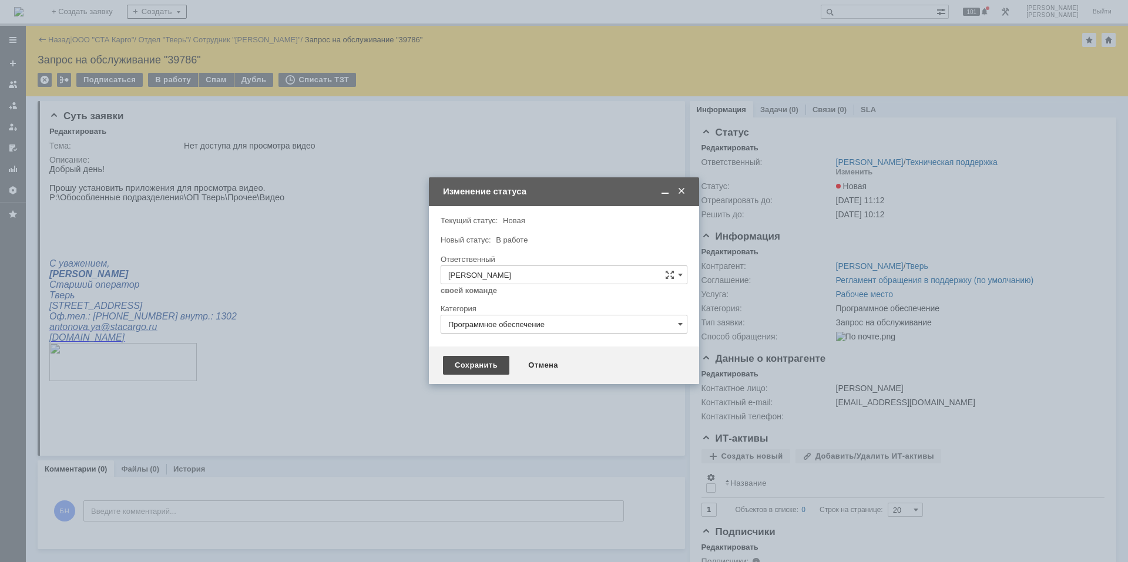
click at [469, 362] on div "Сохранить" at bounding box center [476, 365] width 66 height 19
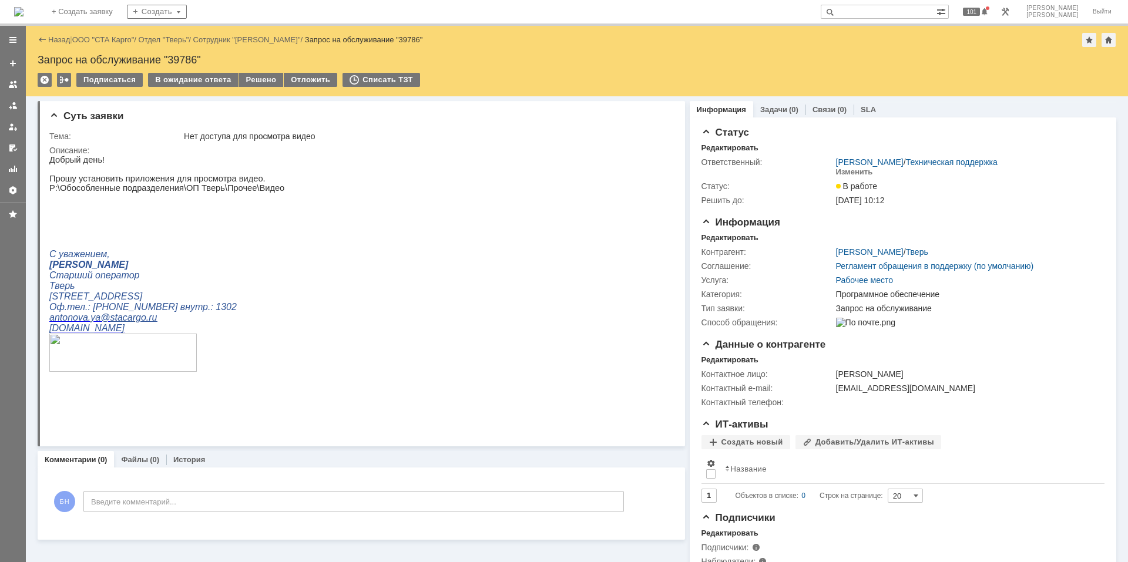
click at [220, 79] on div "В ожидание ответа" at bounding box center [193, 80] width 90 height 14
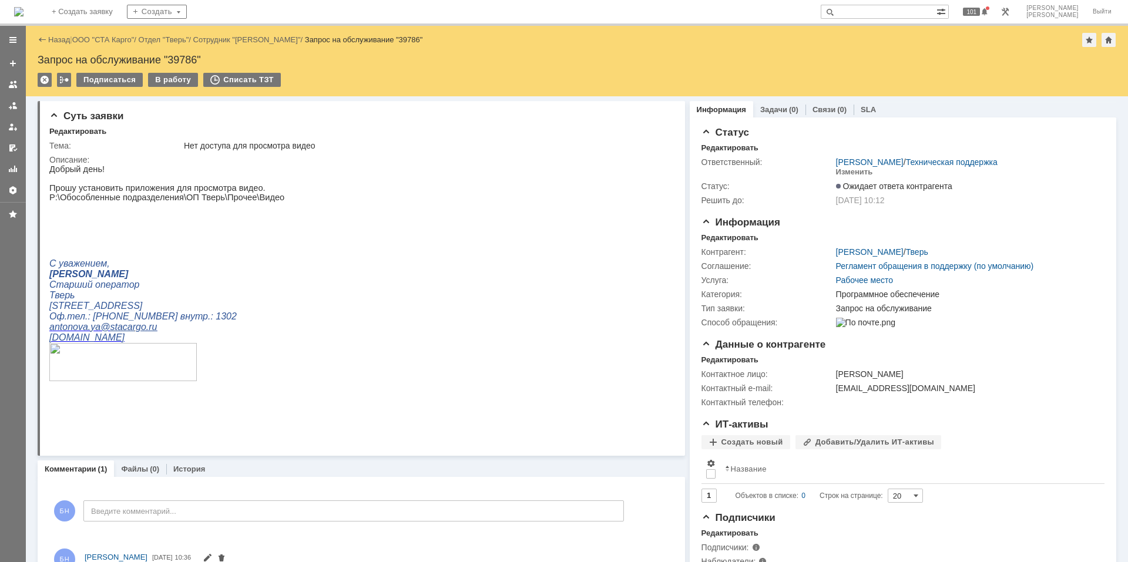
click at [23, 11] on img at bounding box center [18, 11] width 9 height 9
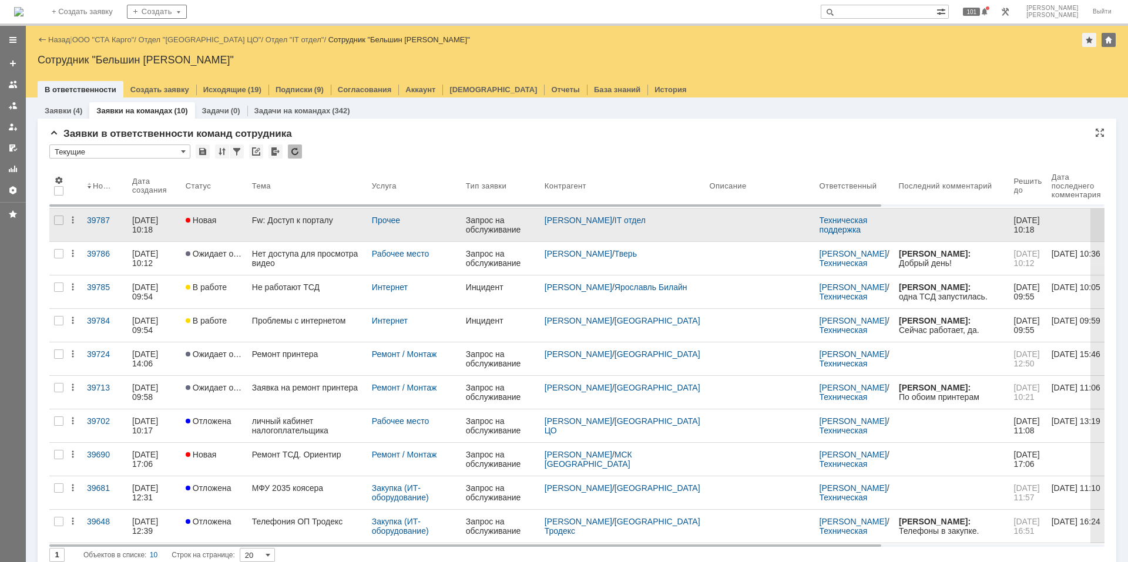
click at [291, 231] on link "Fw: Доступ к порталу" at bounding box center [307, 224] width 120 height 33
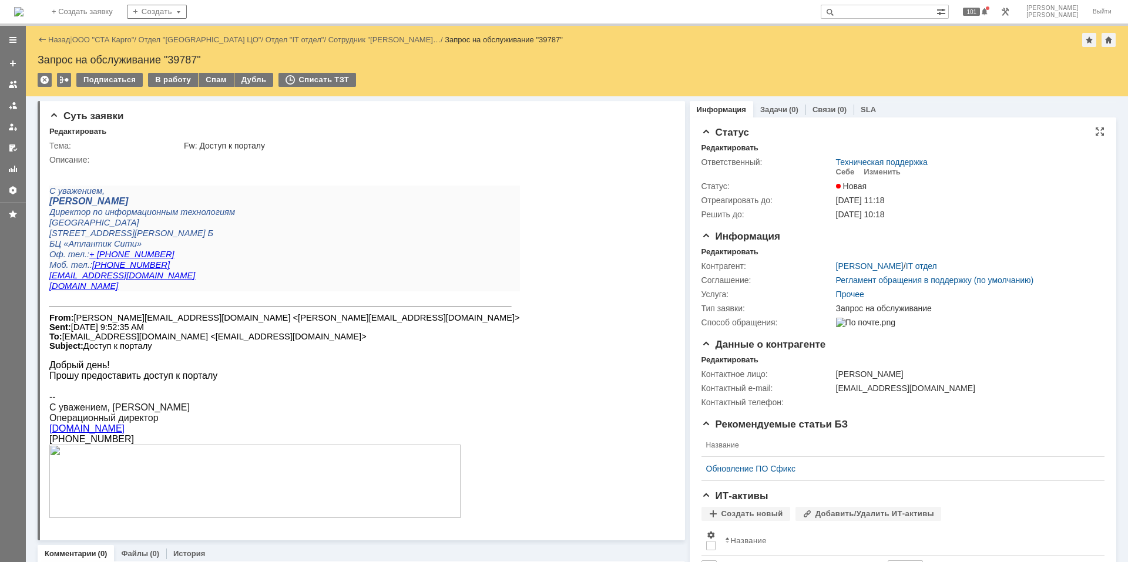
click at [802, 180] on td "Новая" at bounding box center [966, 186] width 267 height 14
click at [802, 171] on div "Изменить" at bounding box center [881, 171] width 37 height 9
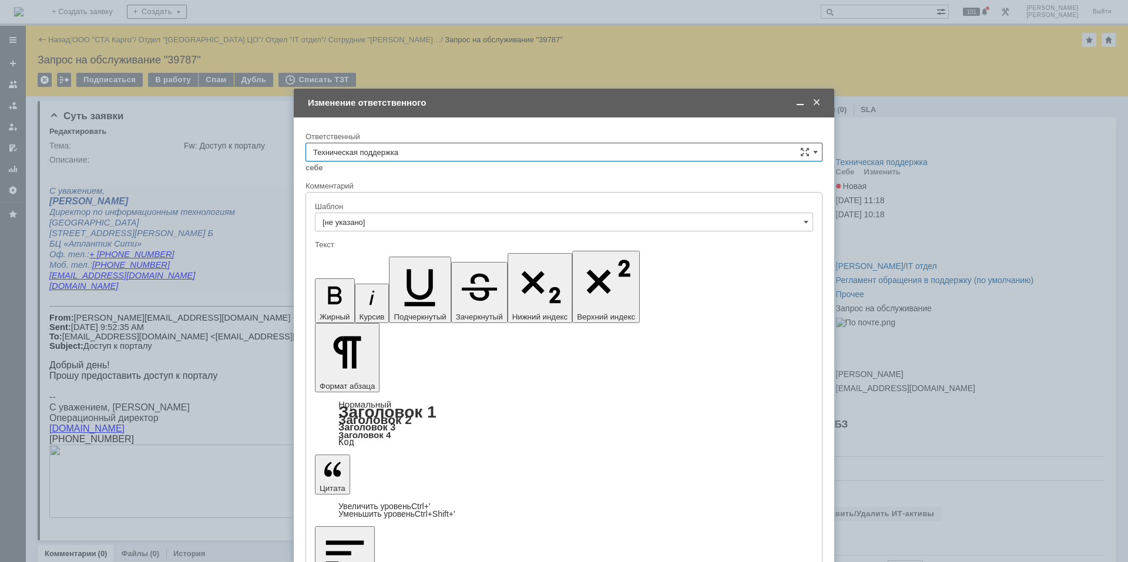
click at [436, 154] on input "Техническая поддержка" at bounding box center [563, 152] width 517 height 19
click at [423, 244] on div "Поддержка 1С" at bounding box center [564, 250] width 516 height 19
type input "Поддержка 1С"
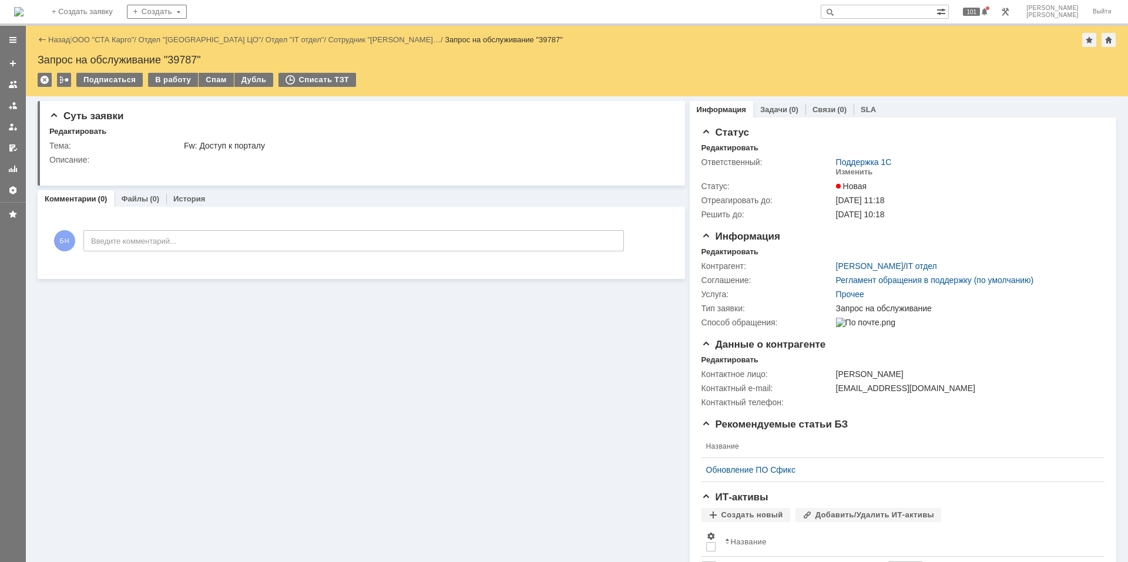
scroll to position [0, 0]
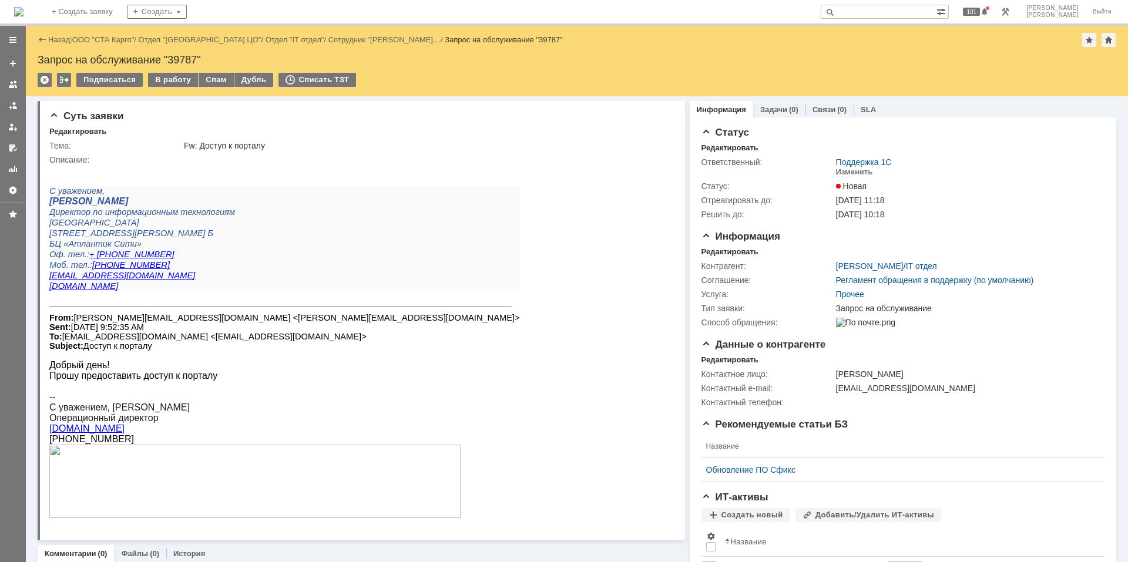
click at [23, 7] on img at bounding box center [18, 11] width 9 height 9
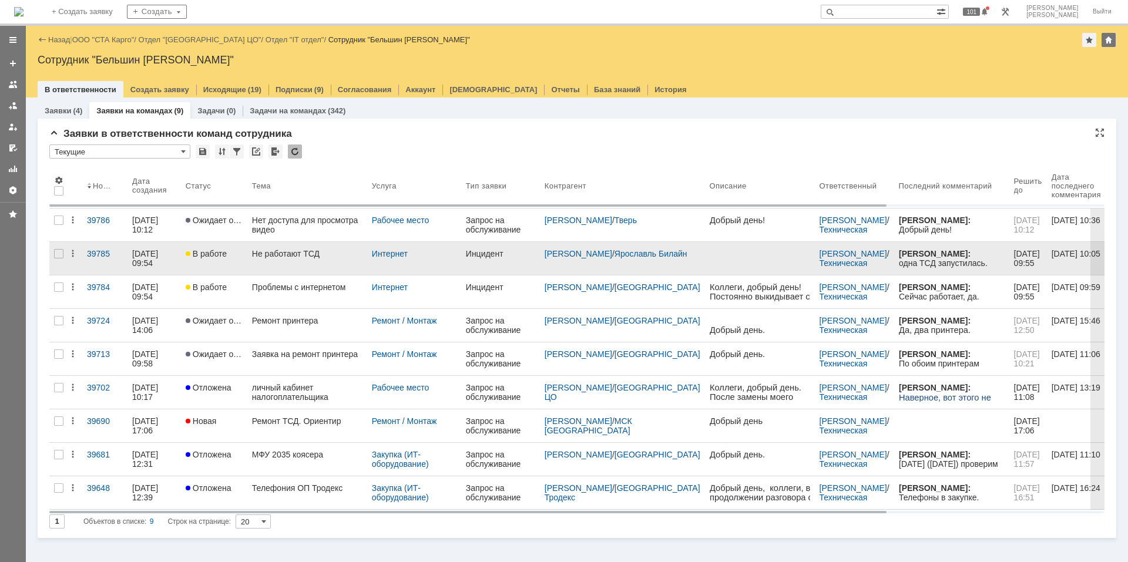
click at [322, 253] on div "Не работают ТСД" at bounding box center [307, 253] width 110 height 9
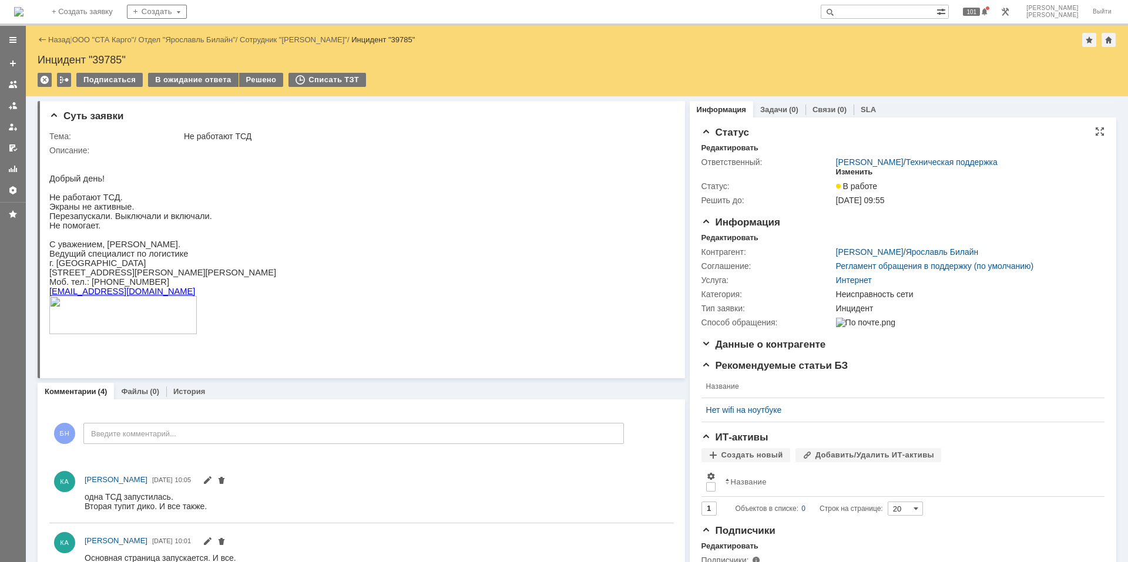
click at [802, 171] on div "Изменить" at bounding box center [854, 171] width 37 height 9
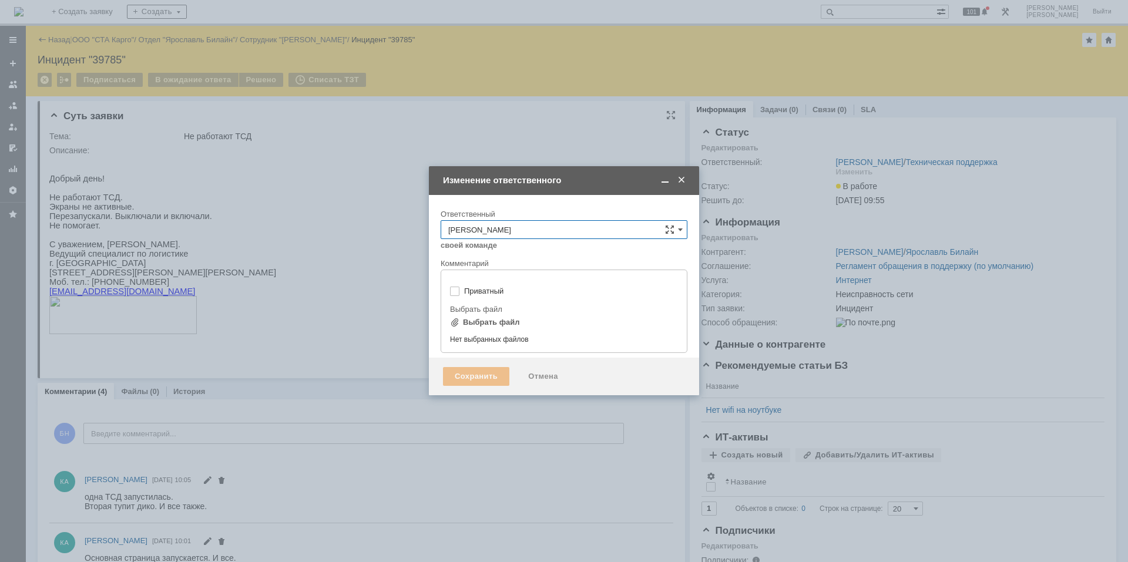
type input "[не указано]"
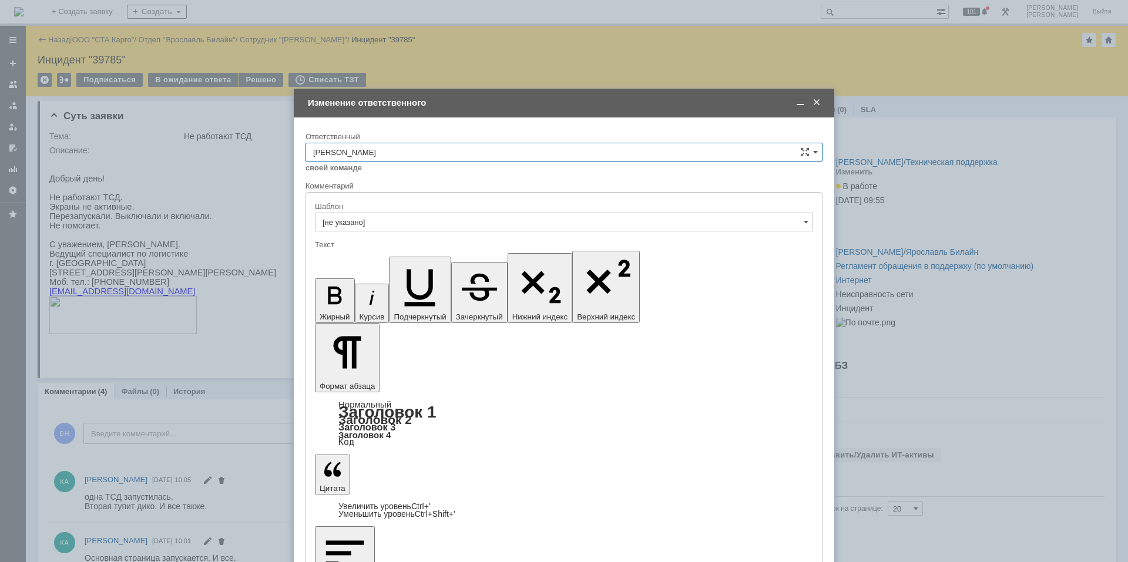
click at [462, 154] on input "[PERSON_NAME]" at bounding box center [563, 152] width 517 height 19
click at [185, 240] on div at bounding box center [564, 281] width 1128 height 562
type input "[PERSON_NAME]"
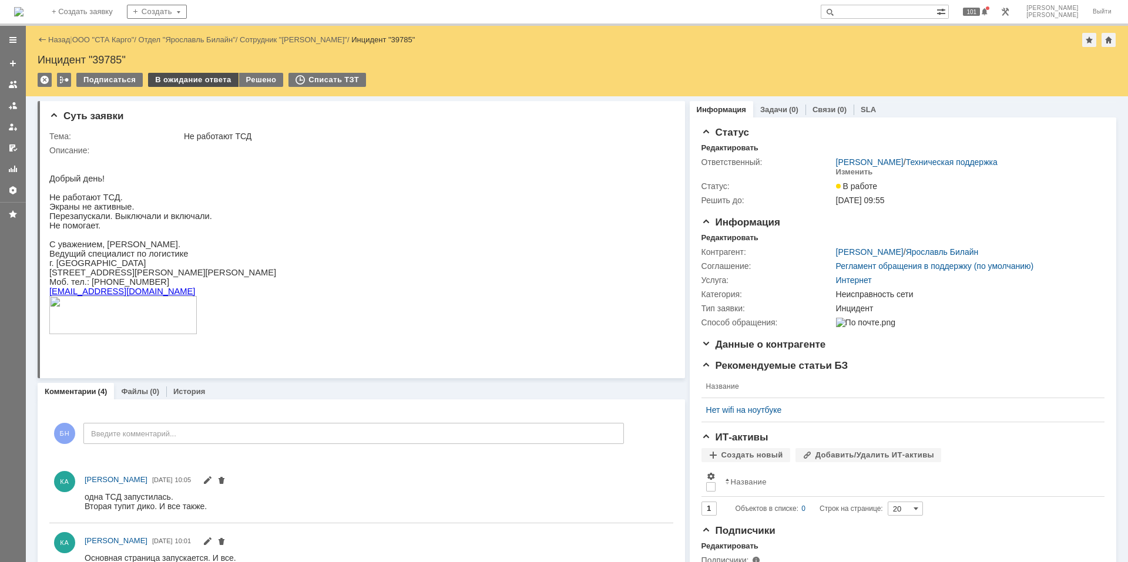
click at [182, 73] on div "В ожидание ответа" at bounding box center [193, 80] width 90 height 14
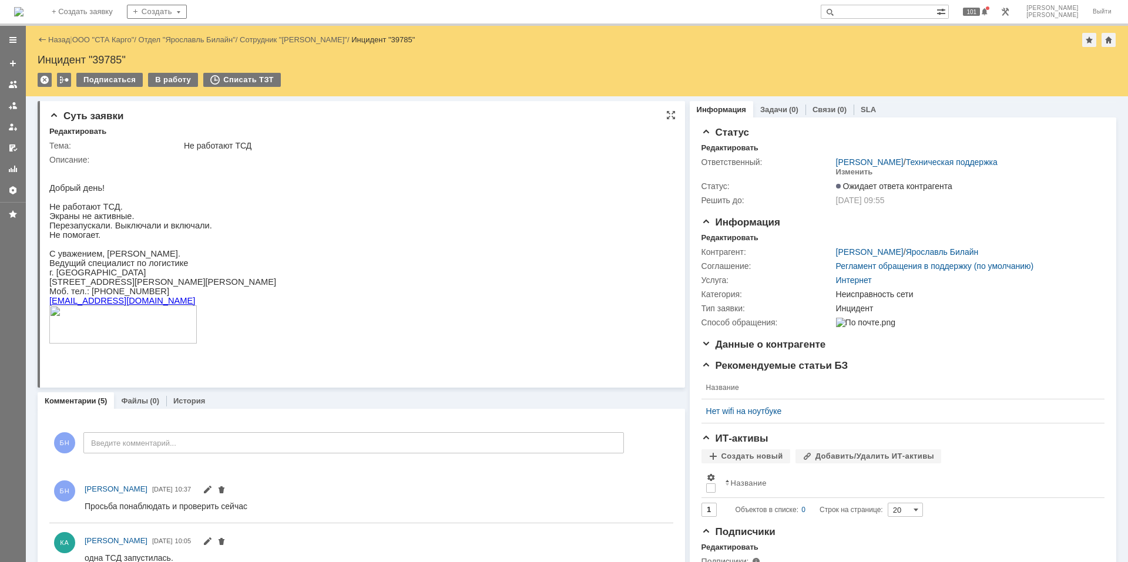
click at [267, 182] on html "Добрый день! Не работают ТСД. Экраны не активные. Перезапускали. Выключали и вк…" at bounding box center [356, 259] width 614 height 190
click at [23, 14] on img at bounding box center [18, 11] width 9 height 9
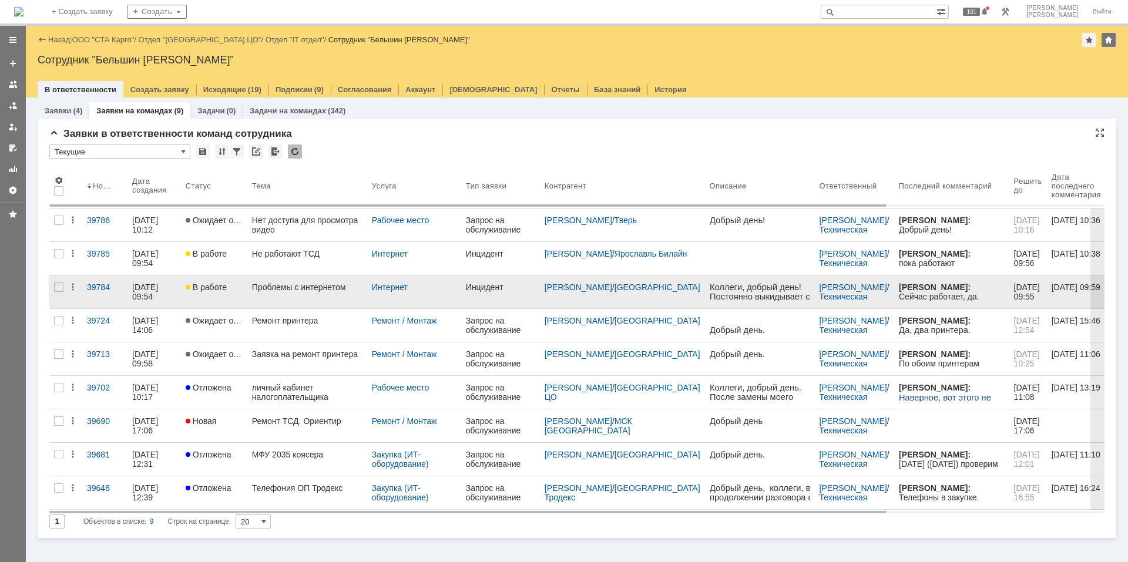
click at [291, 286] on div "Проблемы с интернетом" at bounding box center [307, 286] width 110 height 9
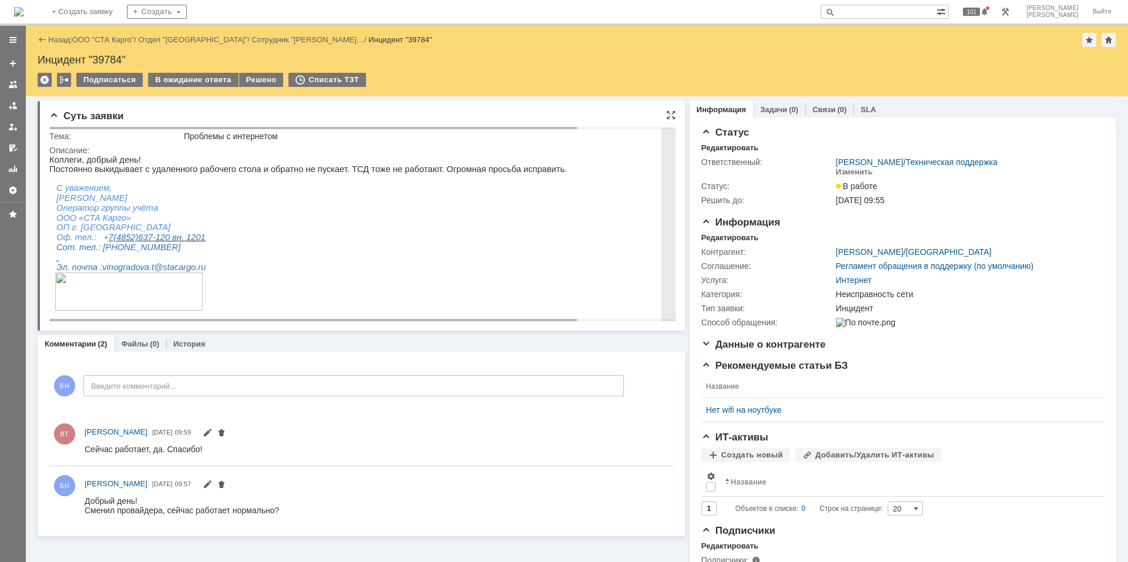
click at [265, 80] on div "Решено" at bounding box center [261, 80] width 45 height 14
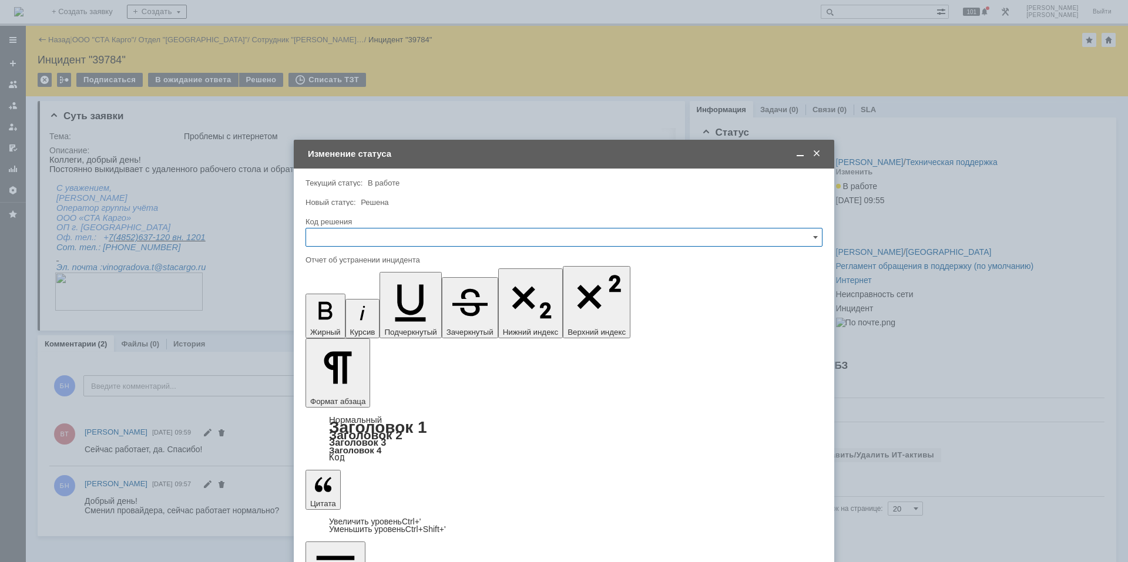
click at [423, 243] on input "text" at bounding box center [563, 237] width 517 height 19
click at [357, 378] on span "Решено" at bounding box center [564, 394] width 502 height 9
type input "Решено"
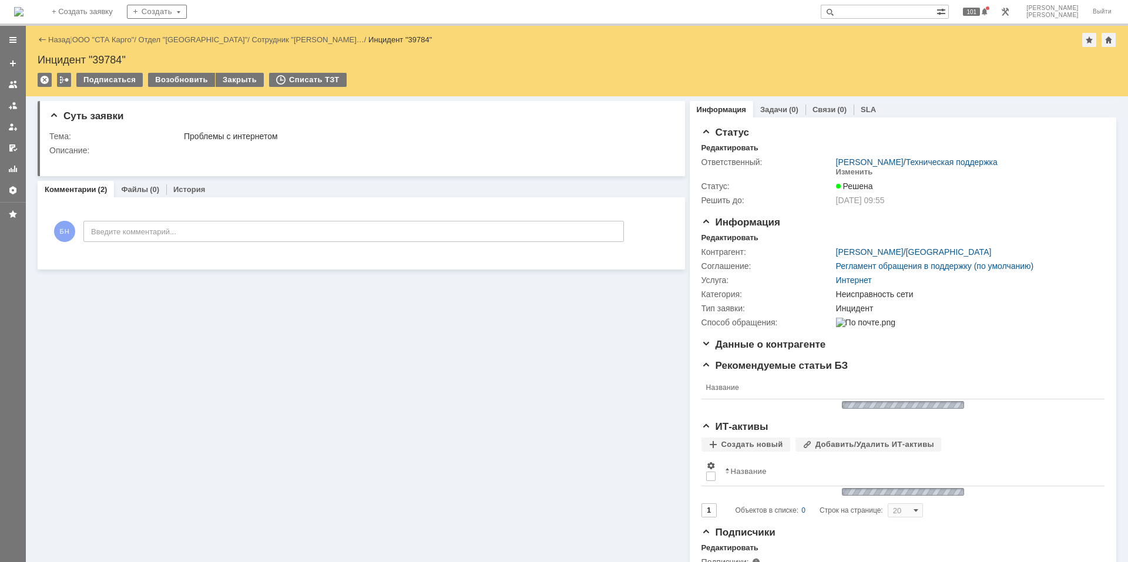
click at [23, 13] on img at bounding box center [18, 11] width 9 height 9
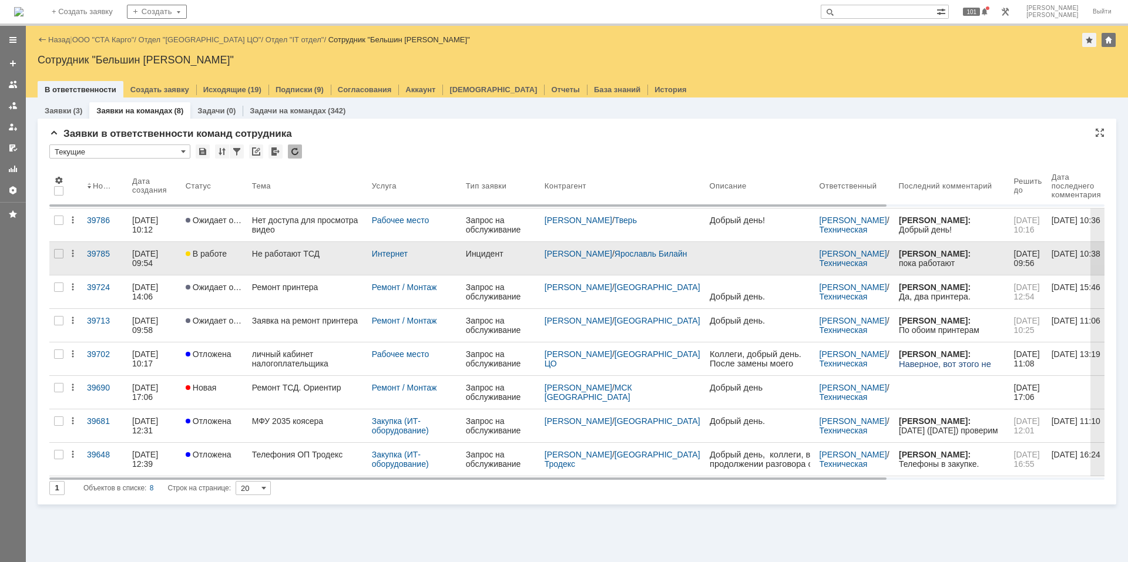
click at [307, 258] on div "Не работают ТСД" at bounding box center [307, 253] width 110 height 9
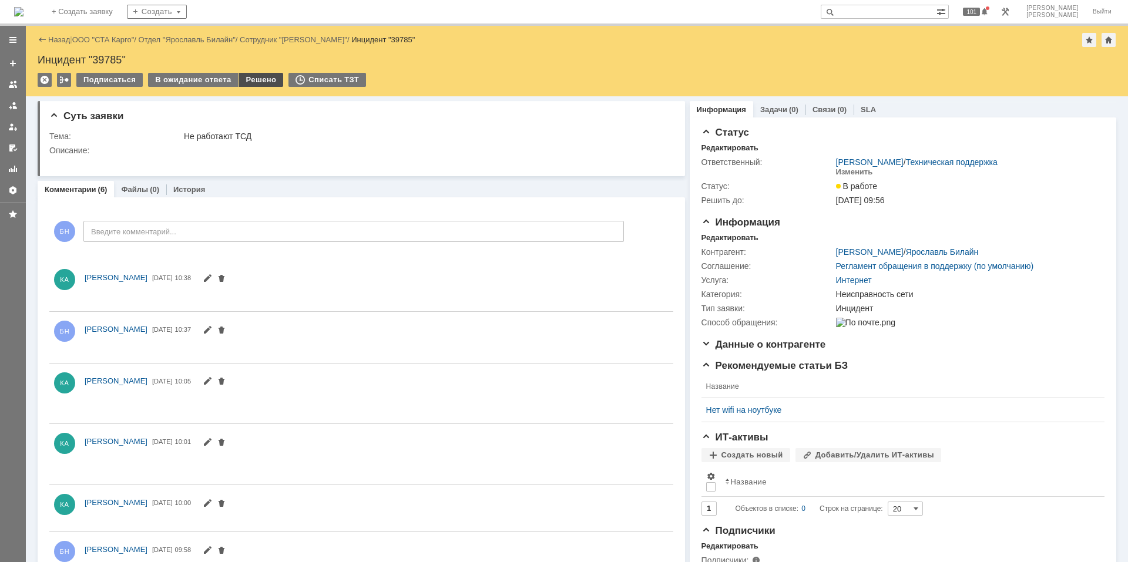
click at [263, 80] on div "Решено" at bounding box center [261, 80] width 45 height 14
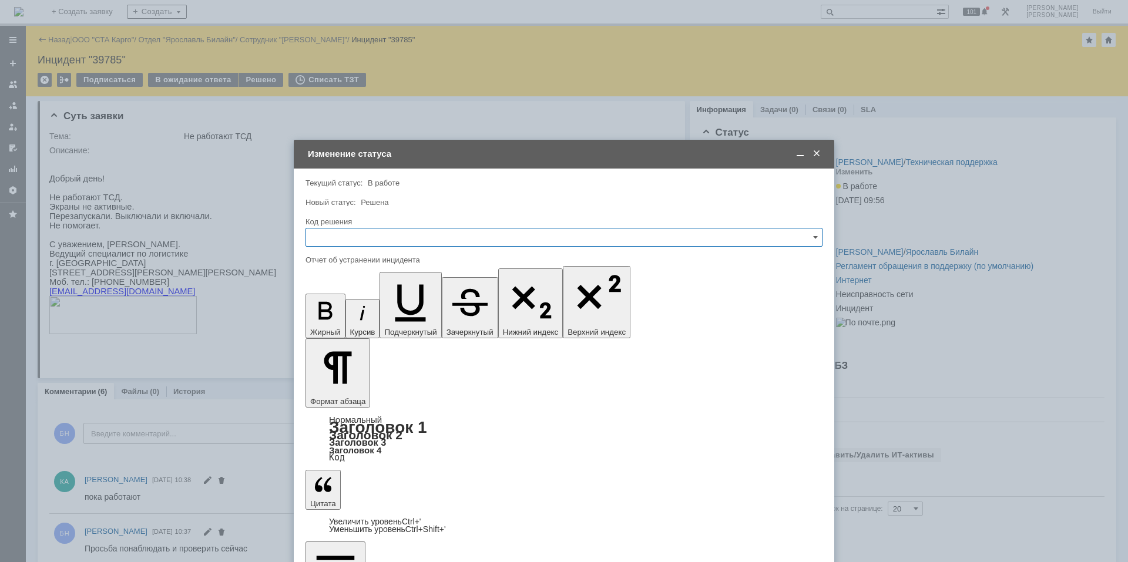
click at [412, 228] on input "text" at bounding box center [563, 237] width 517 height 19
click at [371, 378] on span "Решено" at bounding box center [564, 394] width 502 height 9
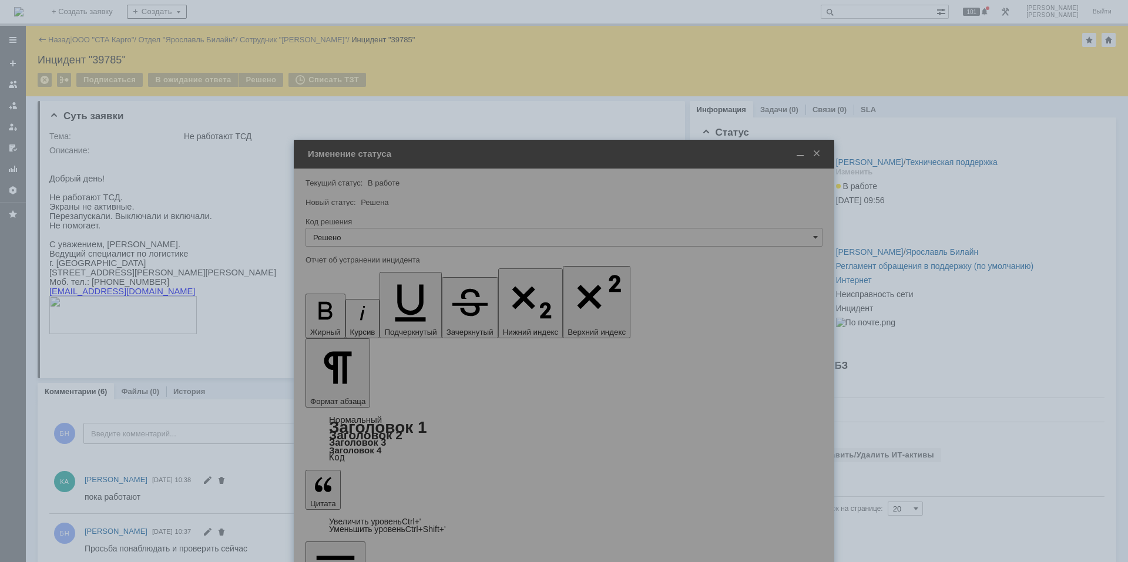
type input "Решено"
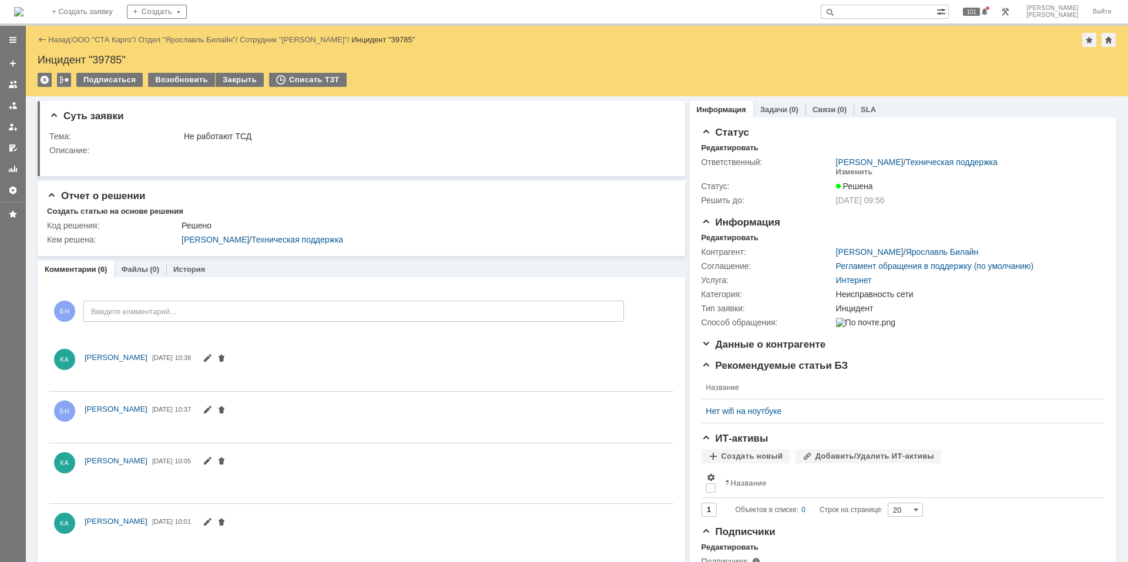
click at [23, 11] on img at bounding box center [18, 11] width 9 height 9
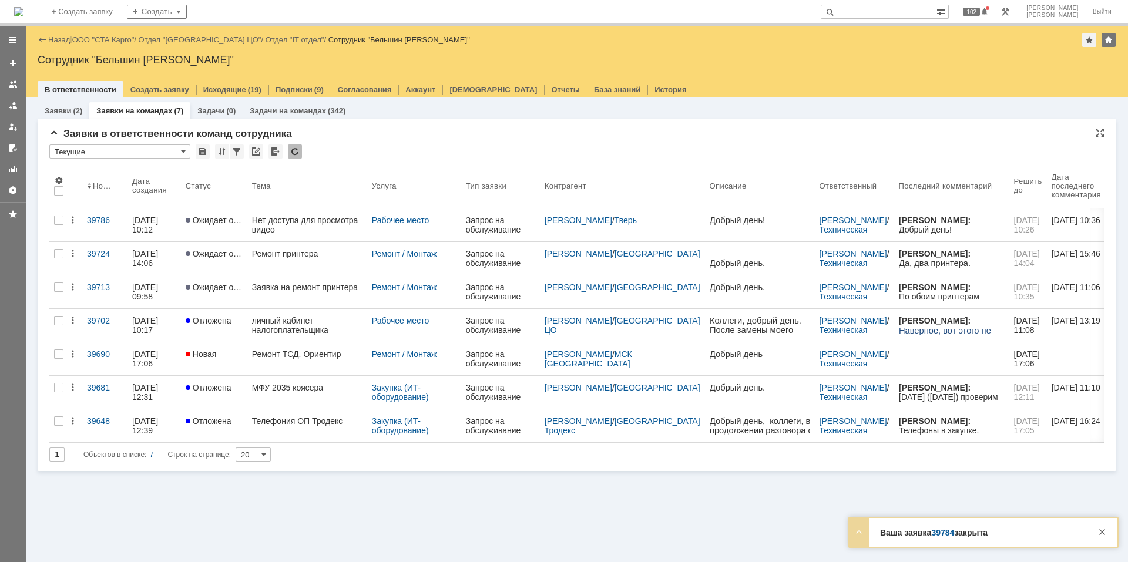
click at [298, 150] on div at bounding box center [295, 151] width 14 height 14
click at [289, 153] on div at bounding box center [295, 151] width 14 height 14
